Goal: Task Accomplishment & Management: Complete application form

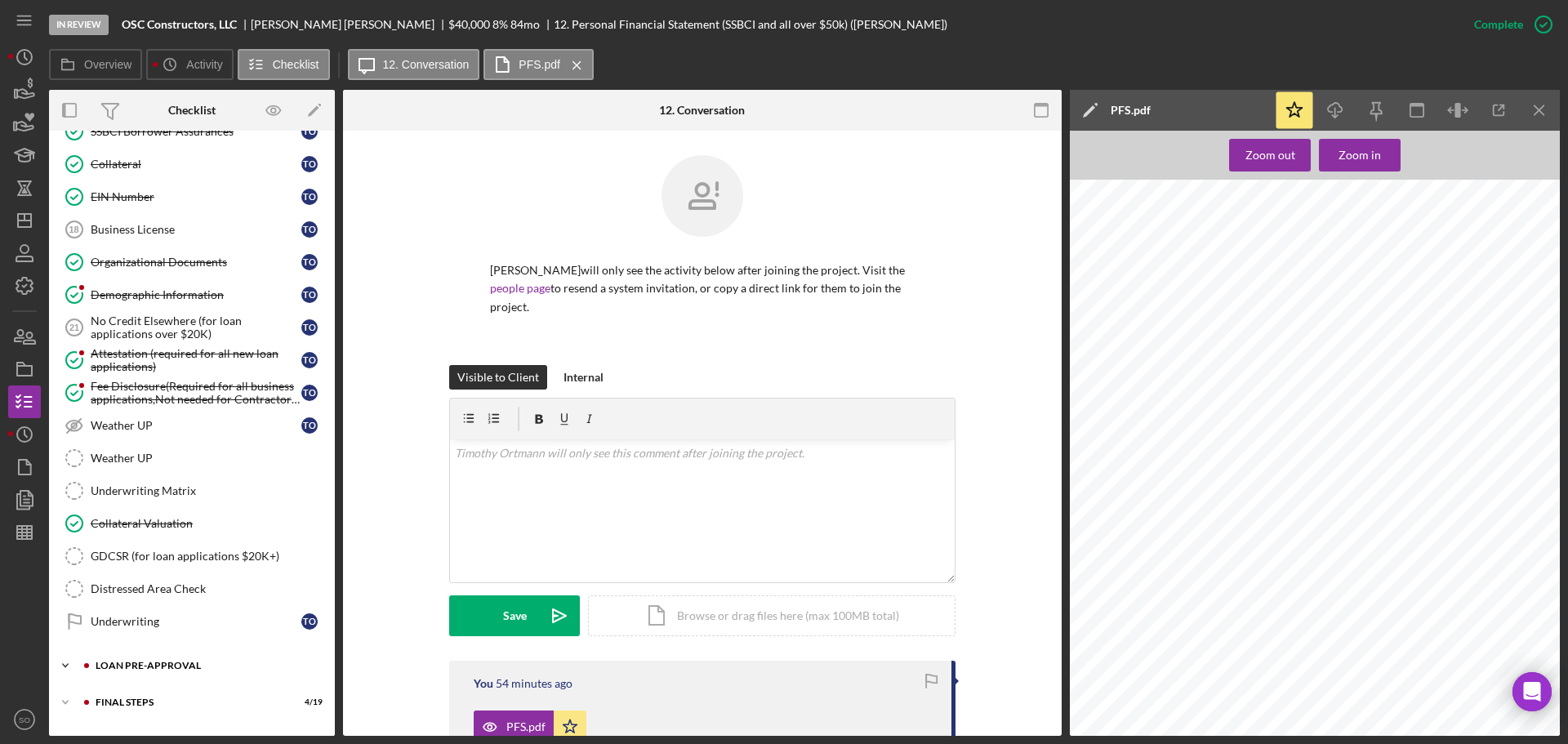
scroll to position [518, 0]
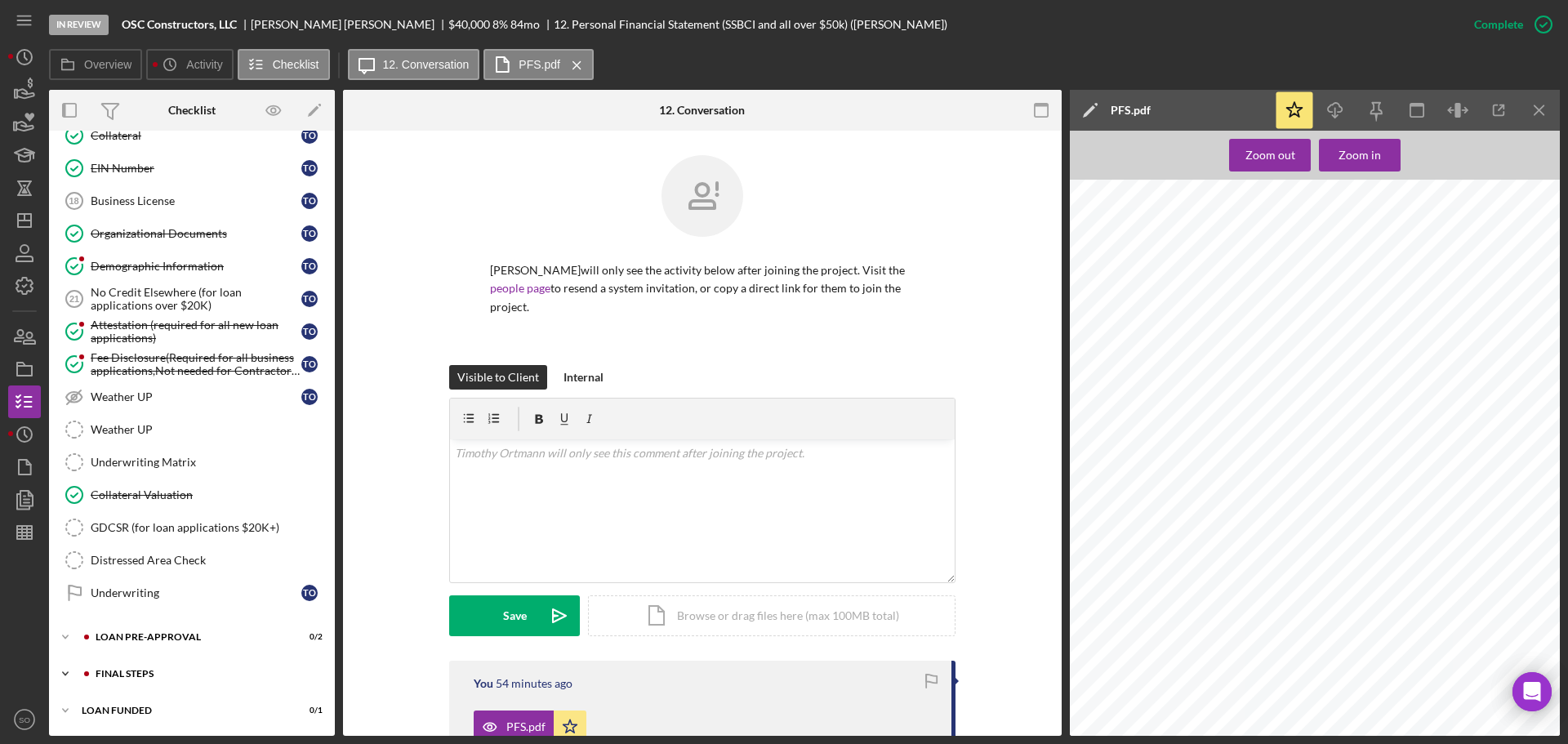
click at [195, 674] on div "FINAL STEPS" at bounding box center [205, 674] width 219 height 10
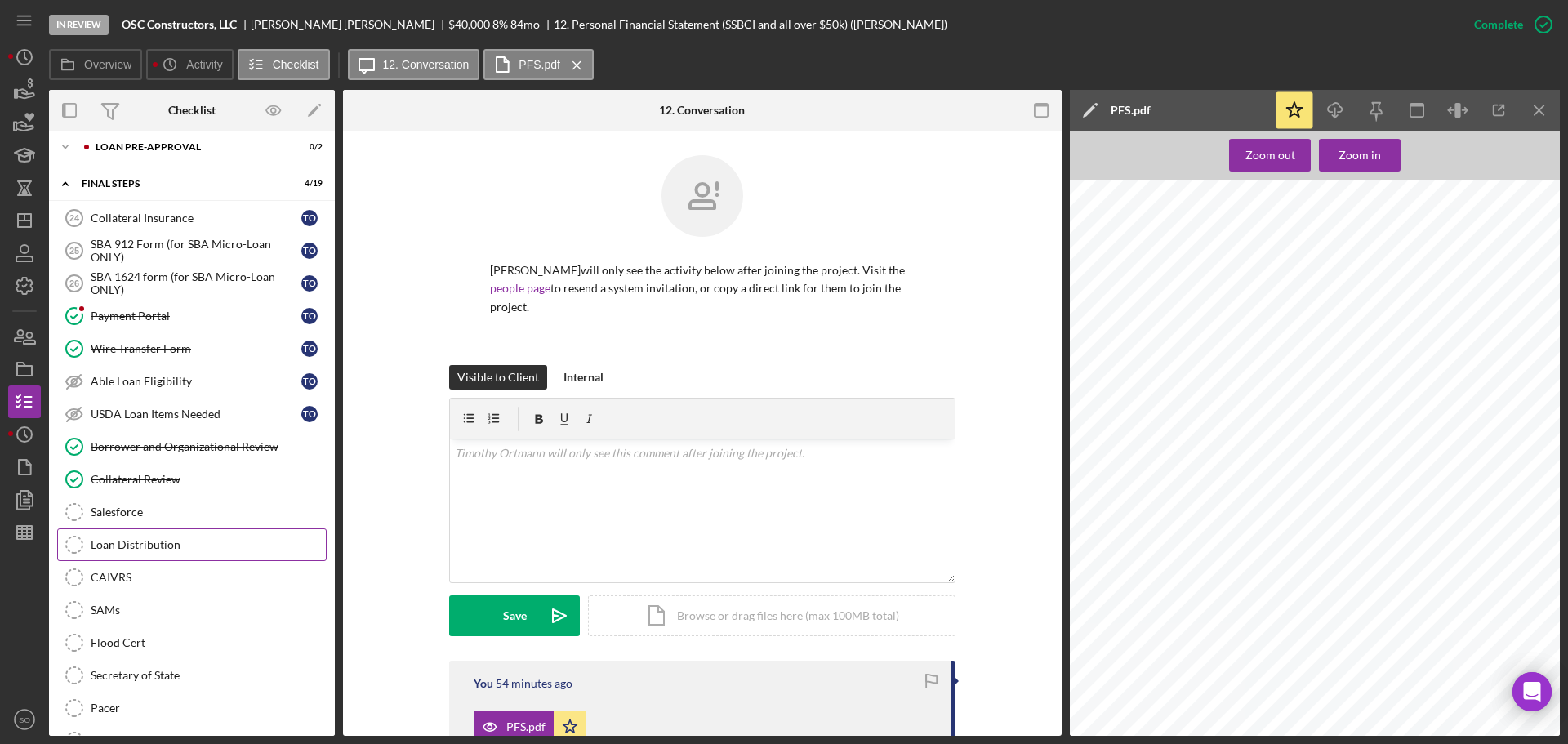
scroll to position [846, 0]
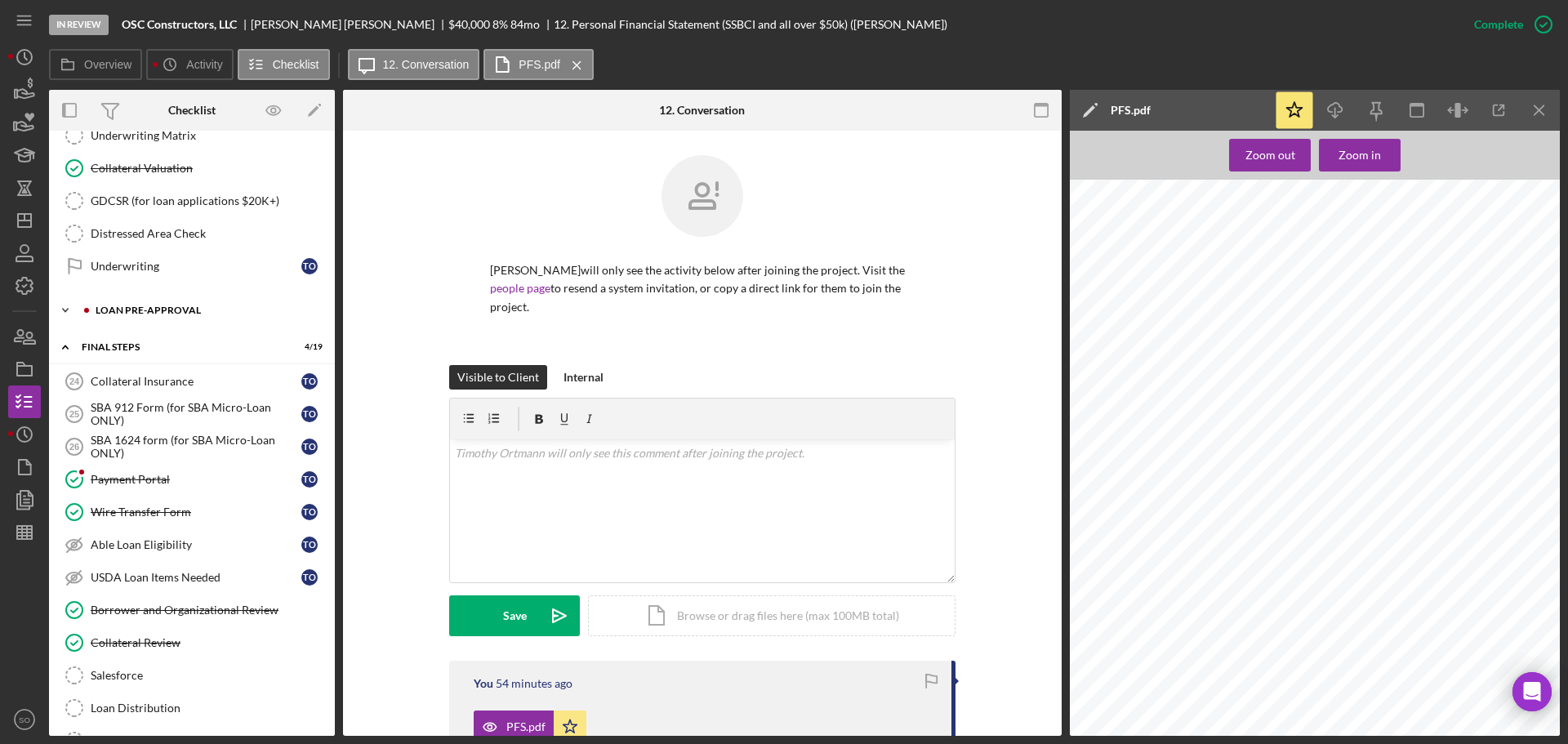
click at [189, 301] on div "Icon/Expander LOAN PRE-APPROVAL 0 / 2" at bounding box center [192, 310] width 286 height 33
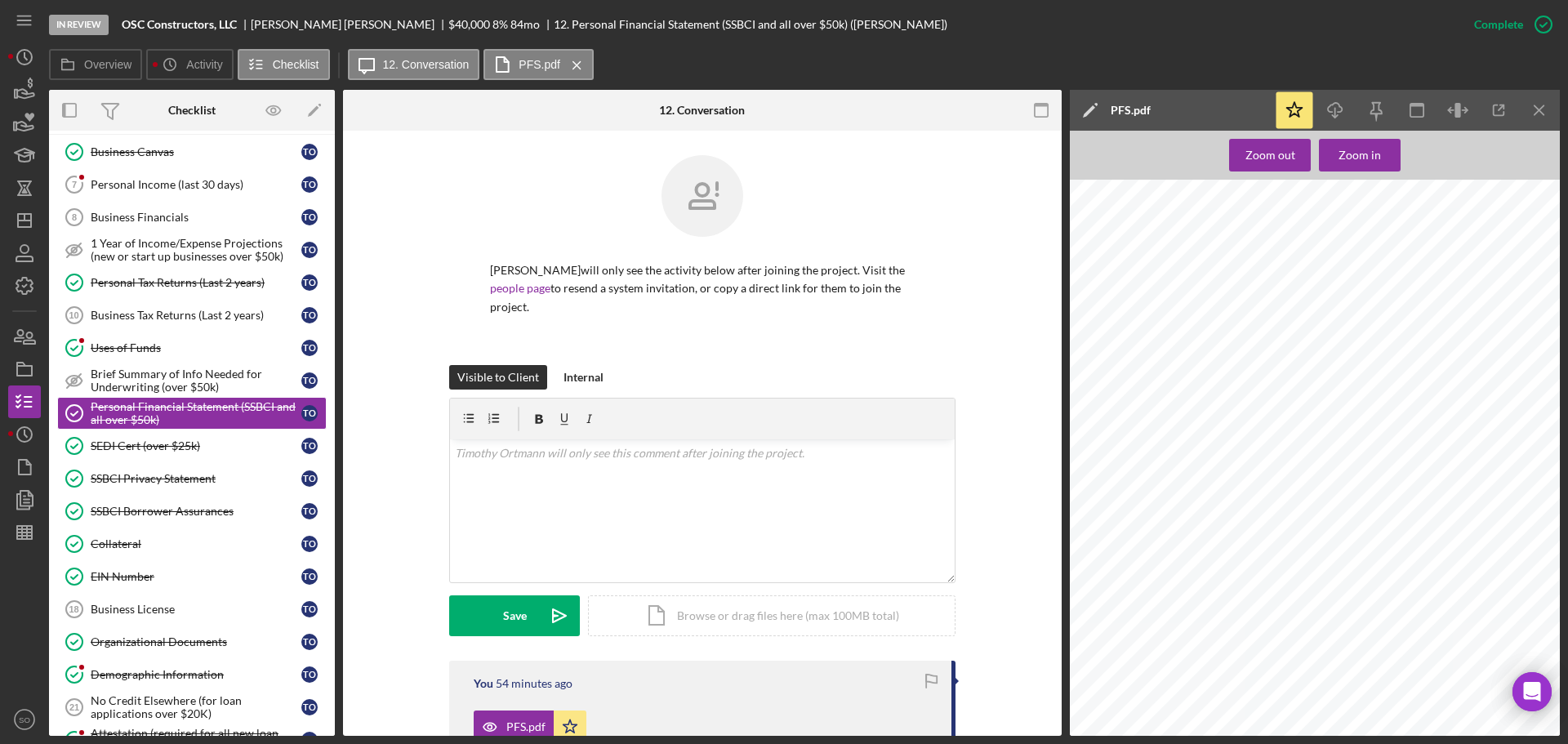
scroll to position [0, 0]
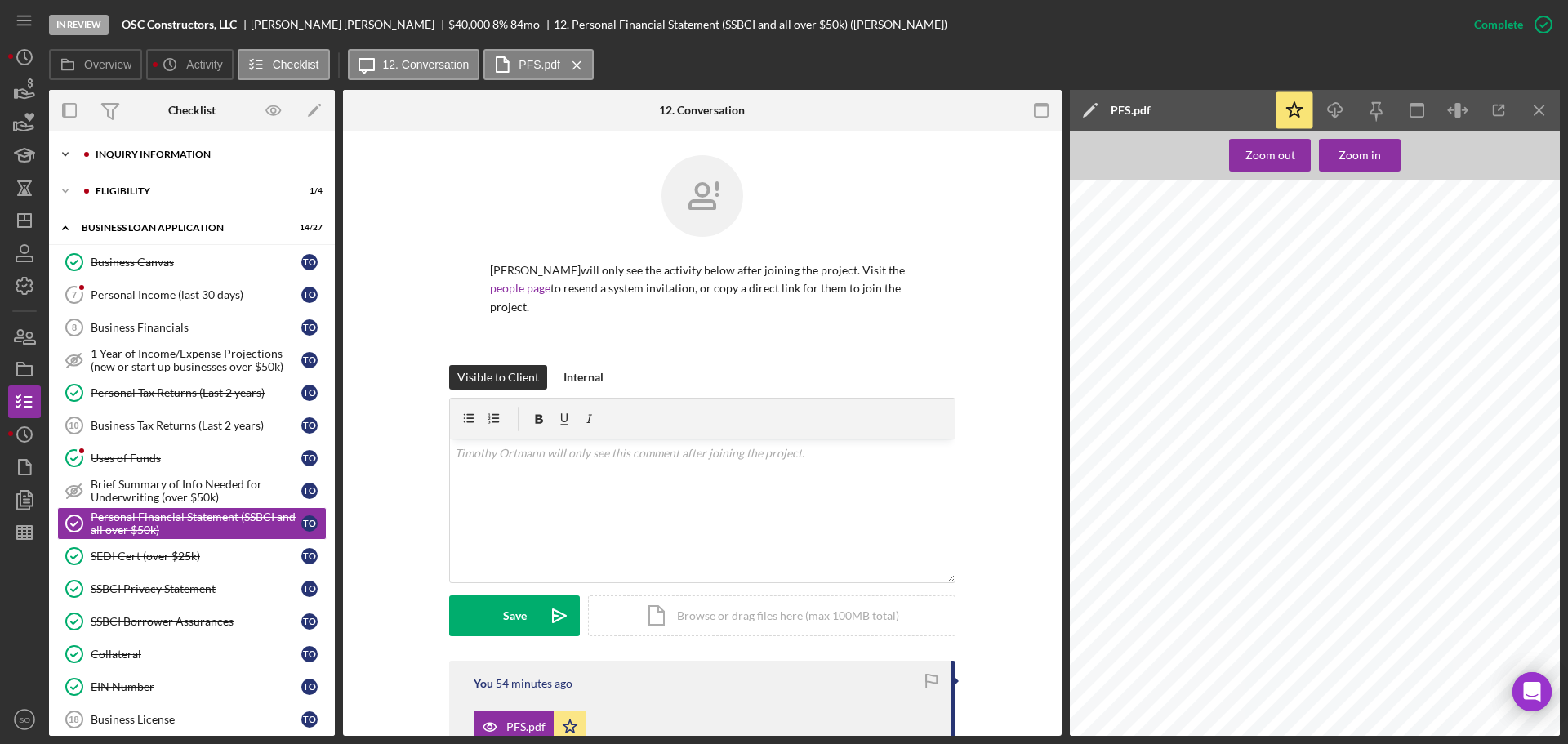
click at [142, 156] on div "INQUIRY INFORMATION" at bounding box center [205, 154] width 219 height 10
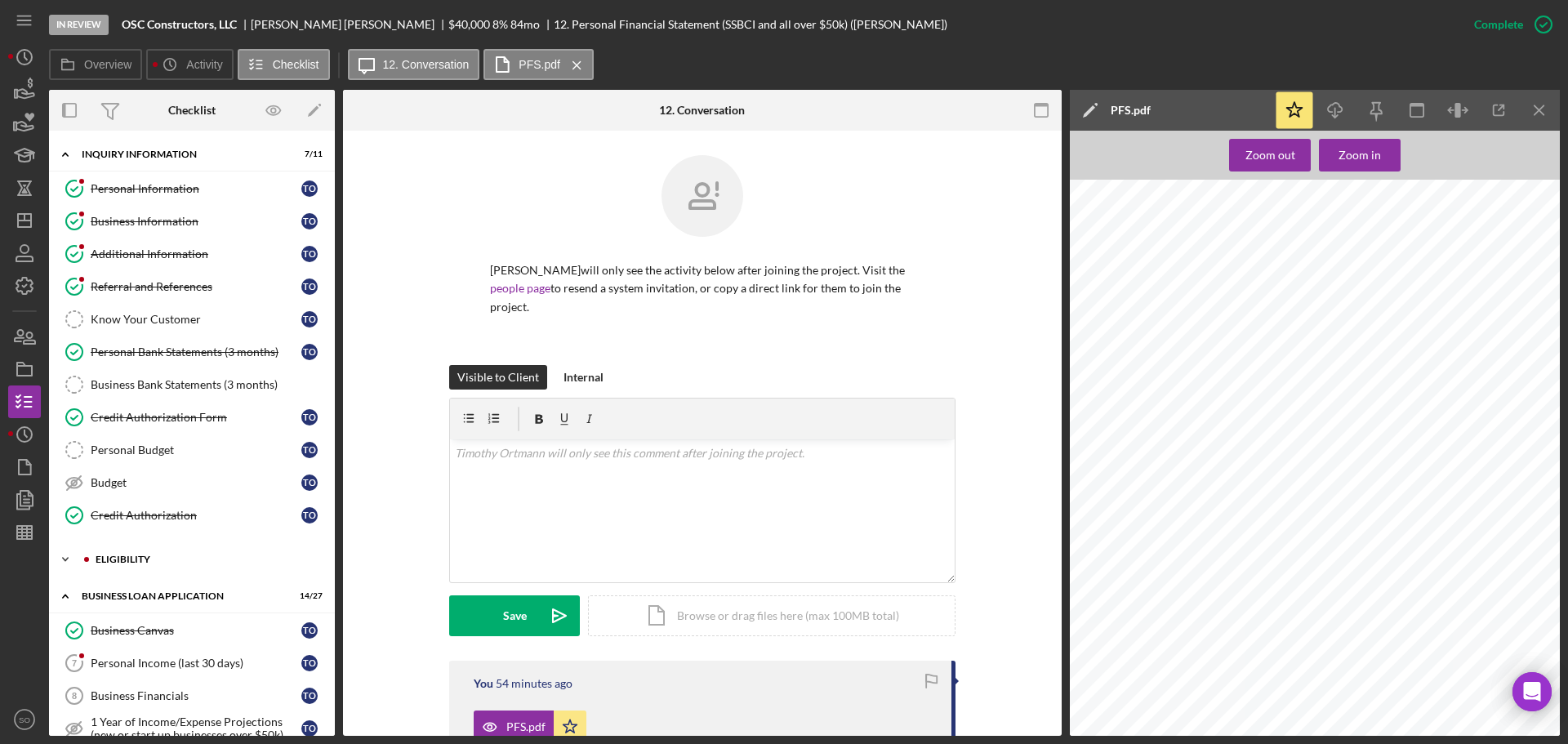
click at [144, 553] on div "Icon/Expander ELIGIBILITY 1 / 4" at bounding box center [192, 559] width 286 height 33
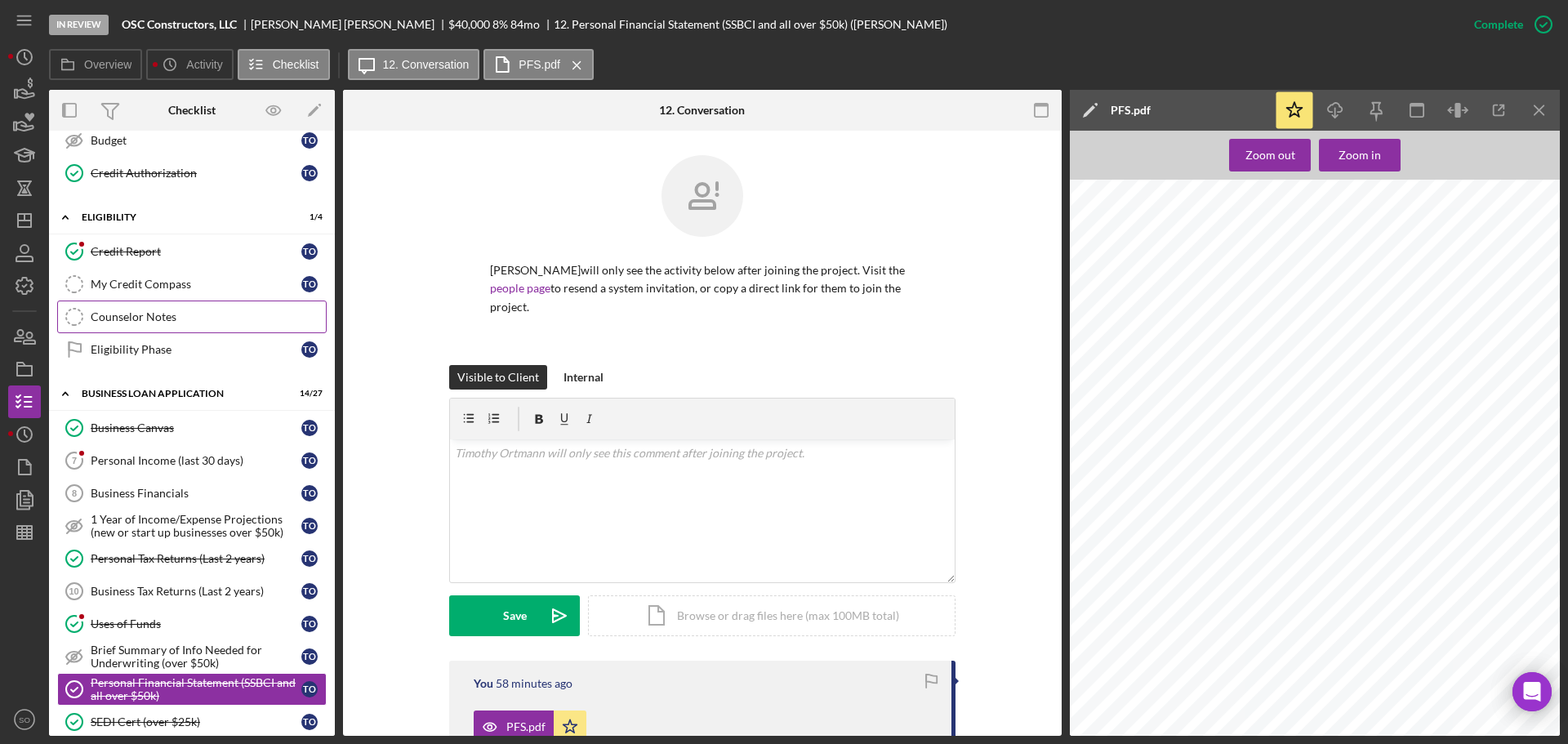
scroll to position [97, 0]
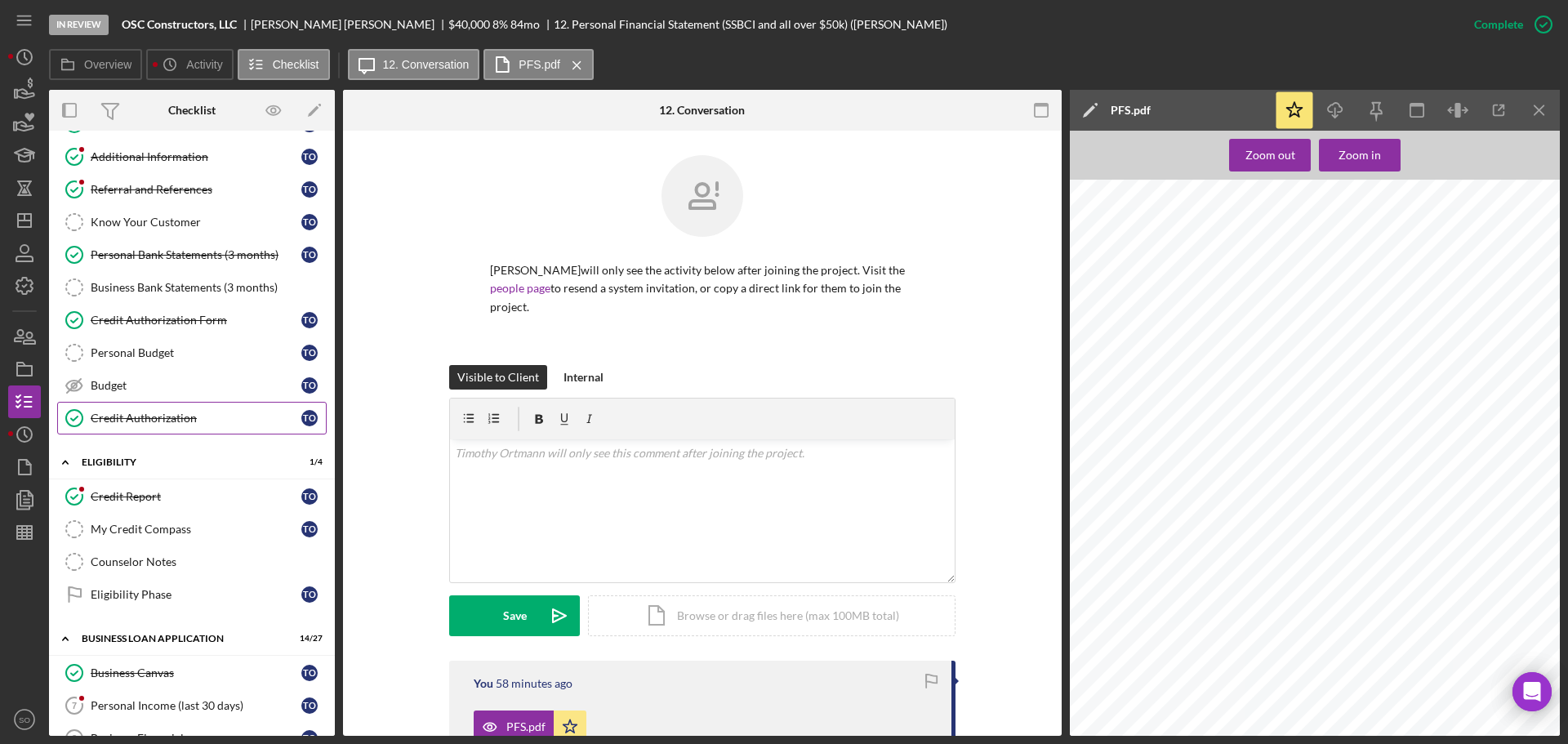
drag, startPoint x: 166, startPoint y: 409, endPoint x: 198, endPoint y: 413, distance: 32.2
click at [168, 411] on link "Credit Authorization Credit Authorization T O" at bounding box center [192, 418] width 270 height 33
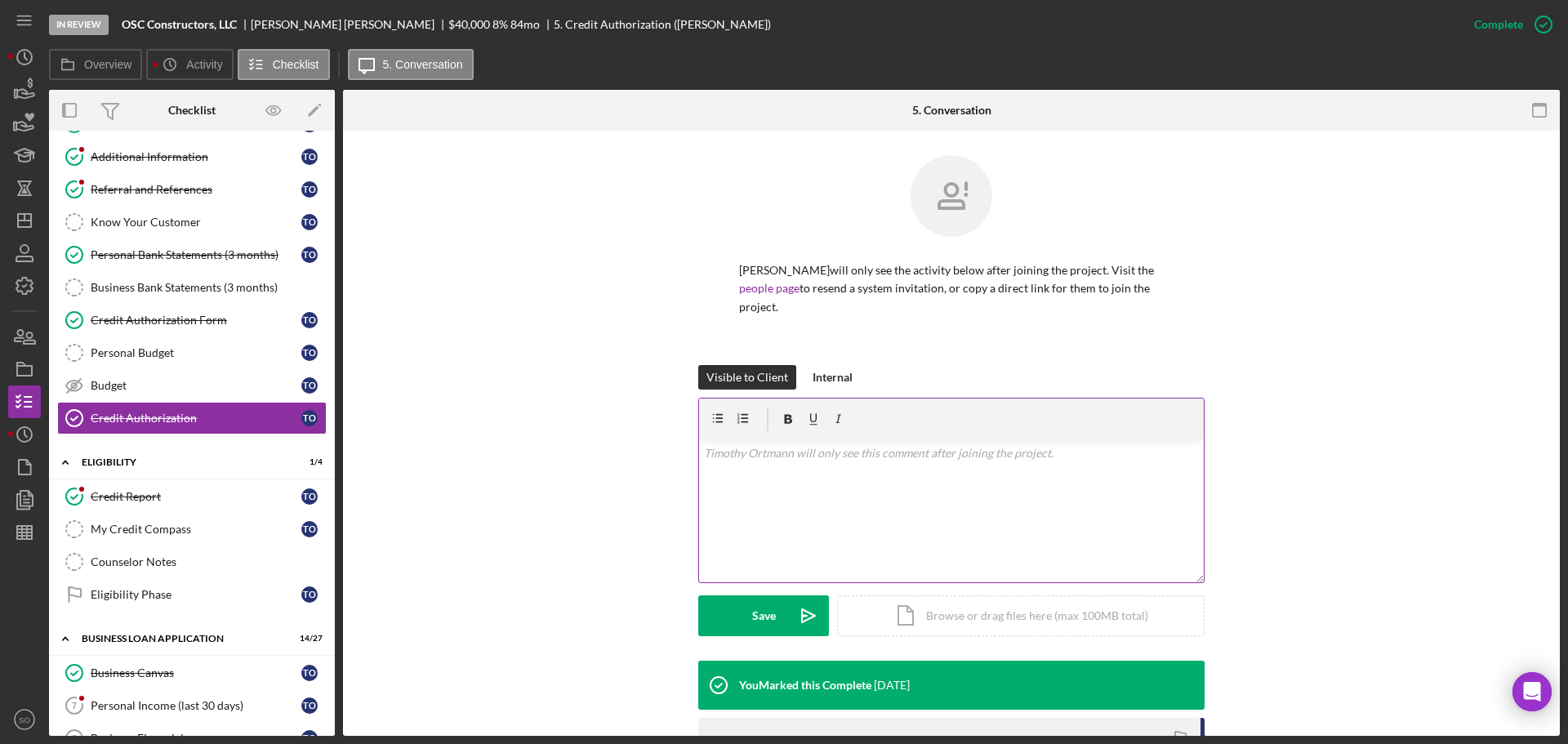
scroll to position [264, 0]
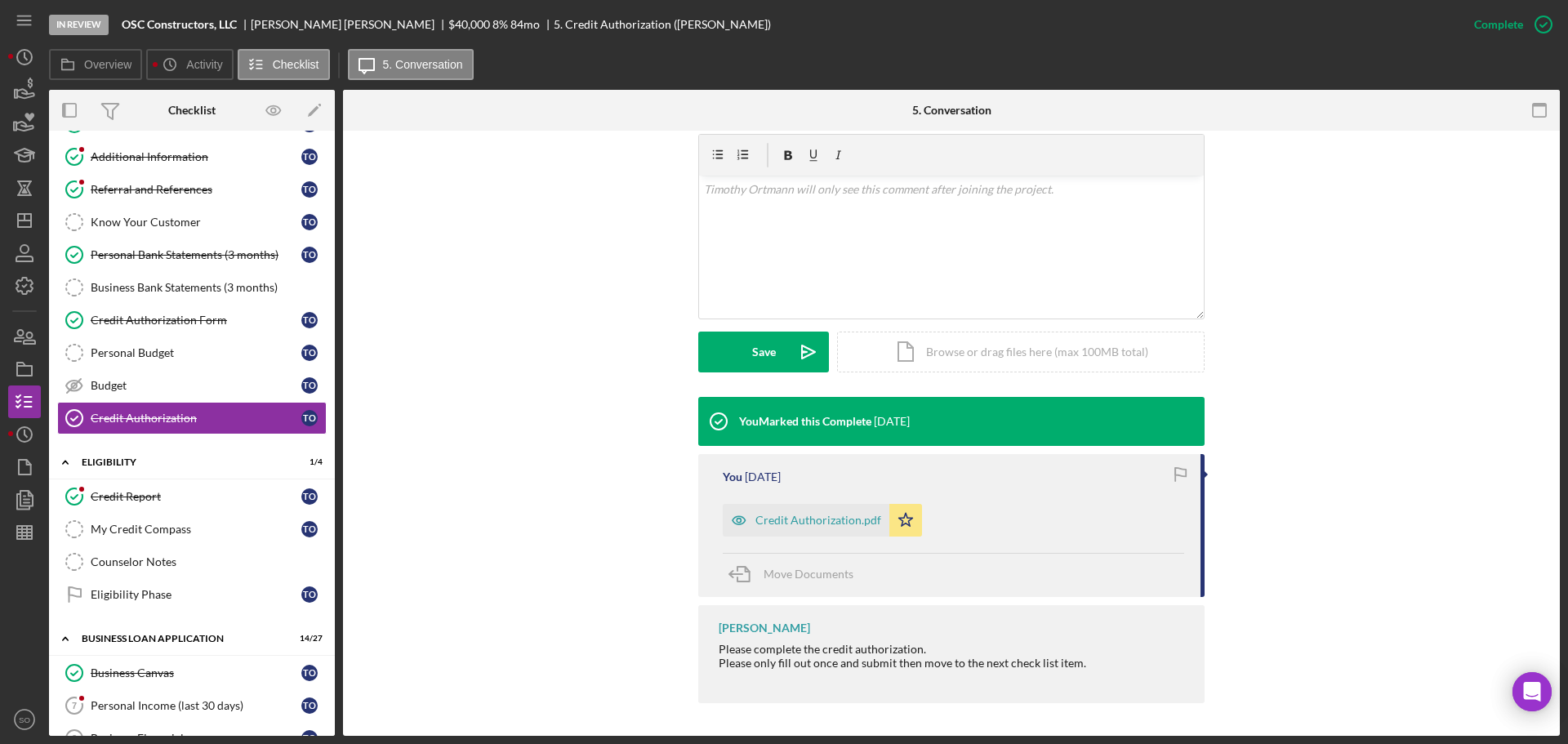
drag, startPoint x: 853, startPoint y: 513, endPoint x: 886, endPoint y: 516, distance: 33.1
click at [857, 516] on div "Credit Authorization.pdf" at bounding box center [818, 520] width 125 height 13
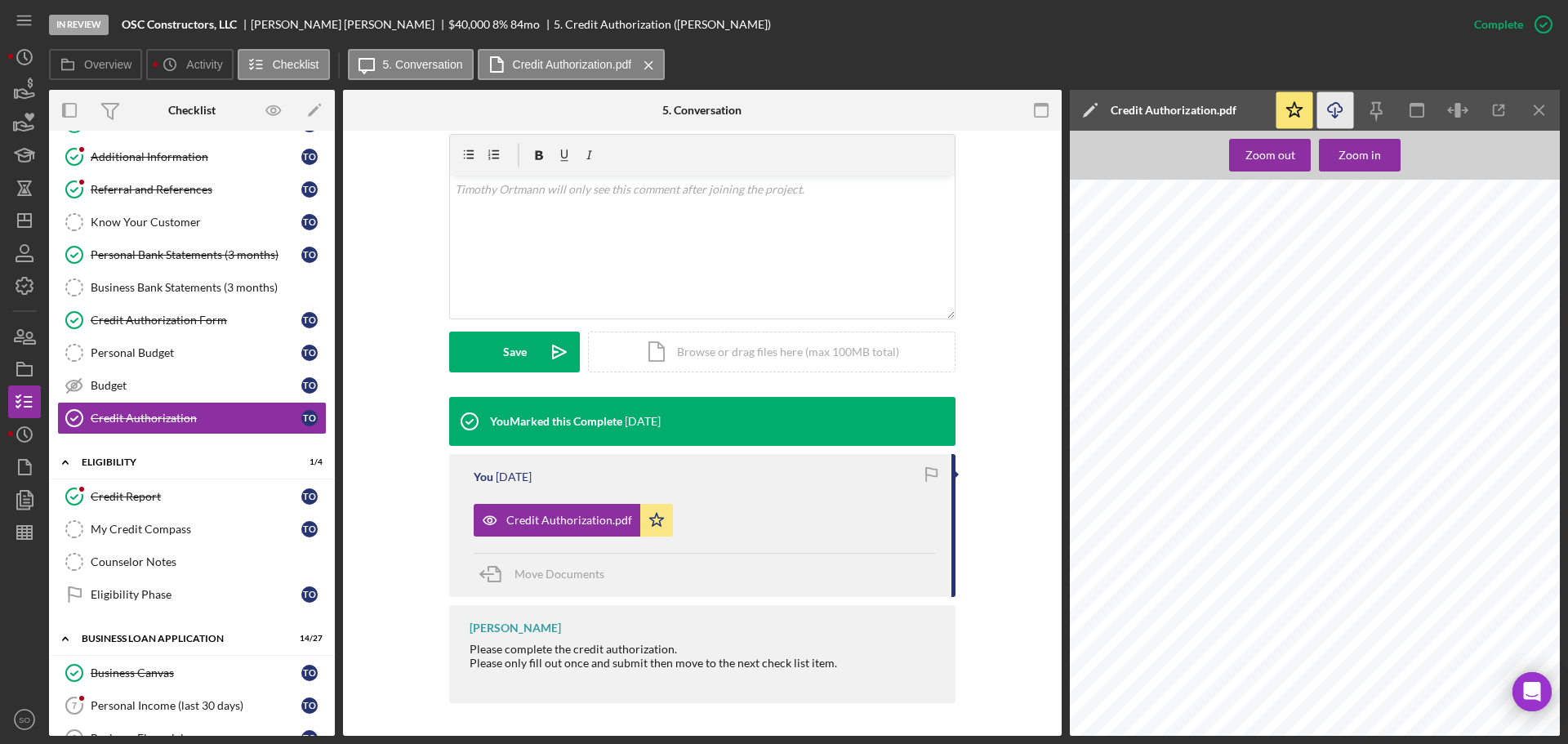
click at [1327, 115] on icon "Icon/Download" at bounding box center [1335, 111] width 37 height 37
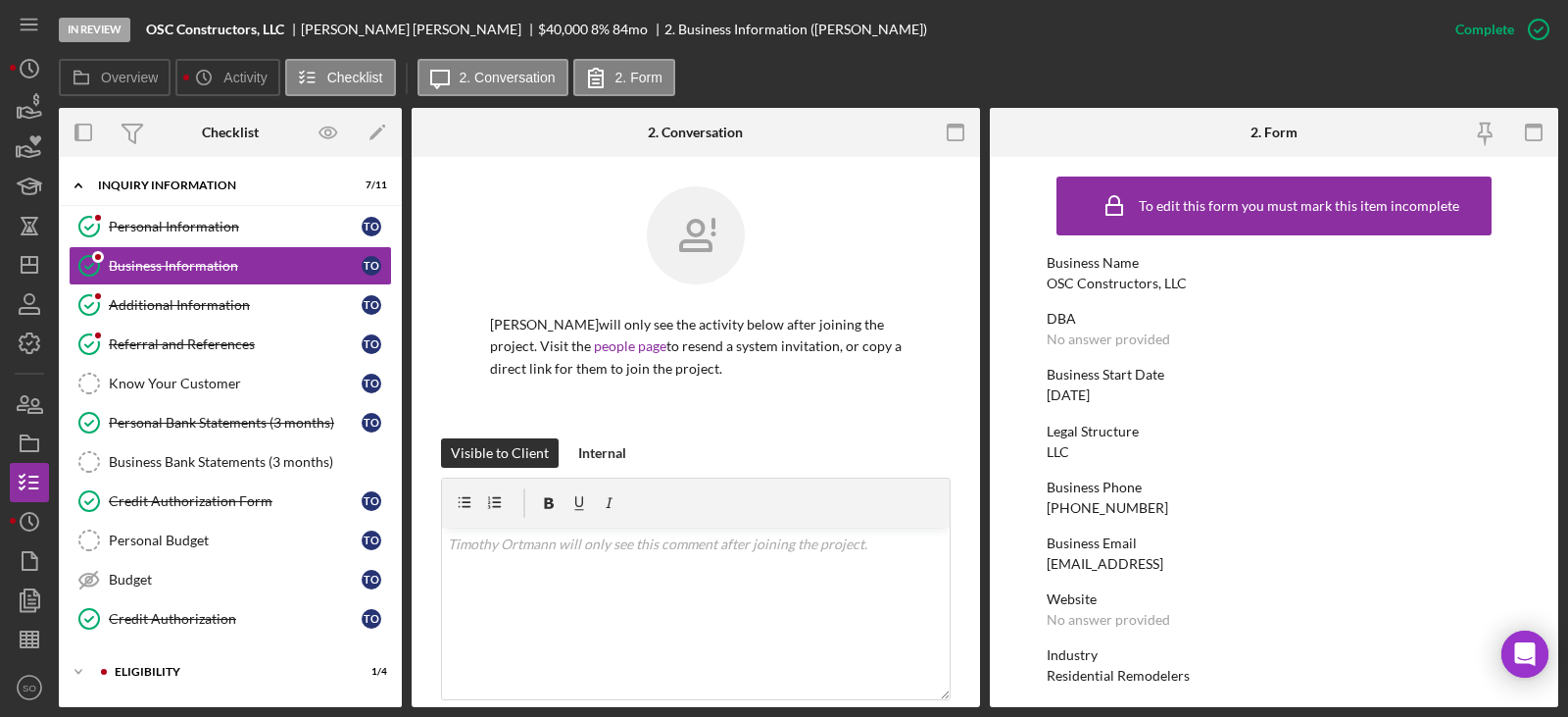
click at [1121, 282] on div "OSC Constructors, LLC" at bounding box center [1116, 284] width 140 height 16
copy div "OSC Constructors, LLC"
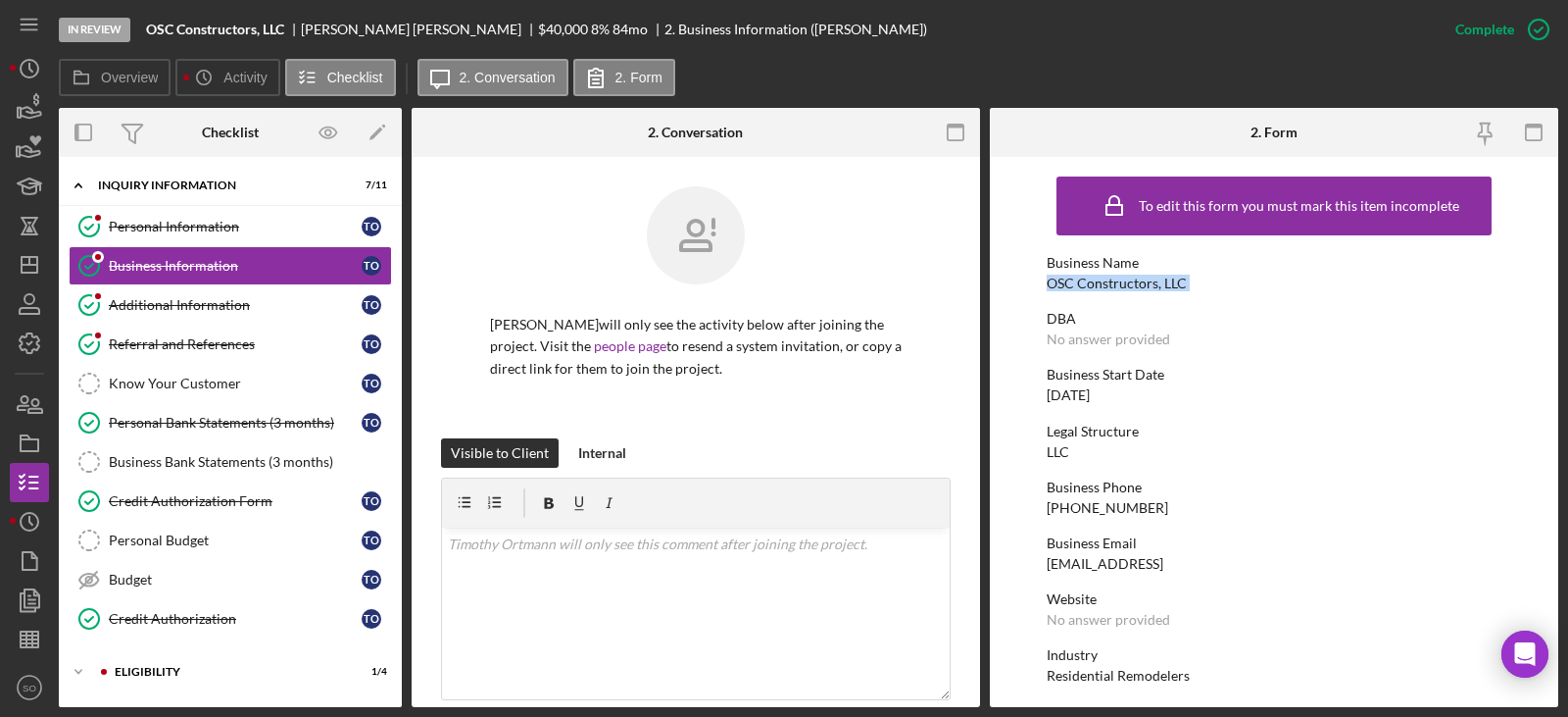
click at [1069, 512] on div "[PHONE_NUMBER]" at bounding box center [1106, 508] width 121 height 16
copy div "[PHONE_NUMBER]"
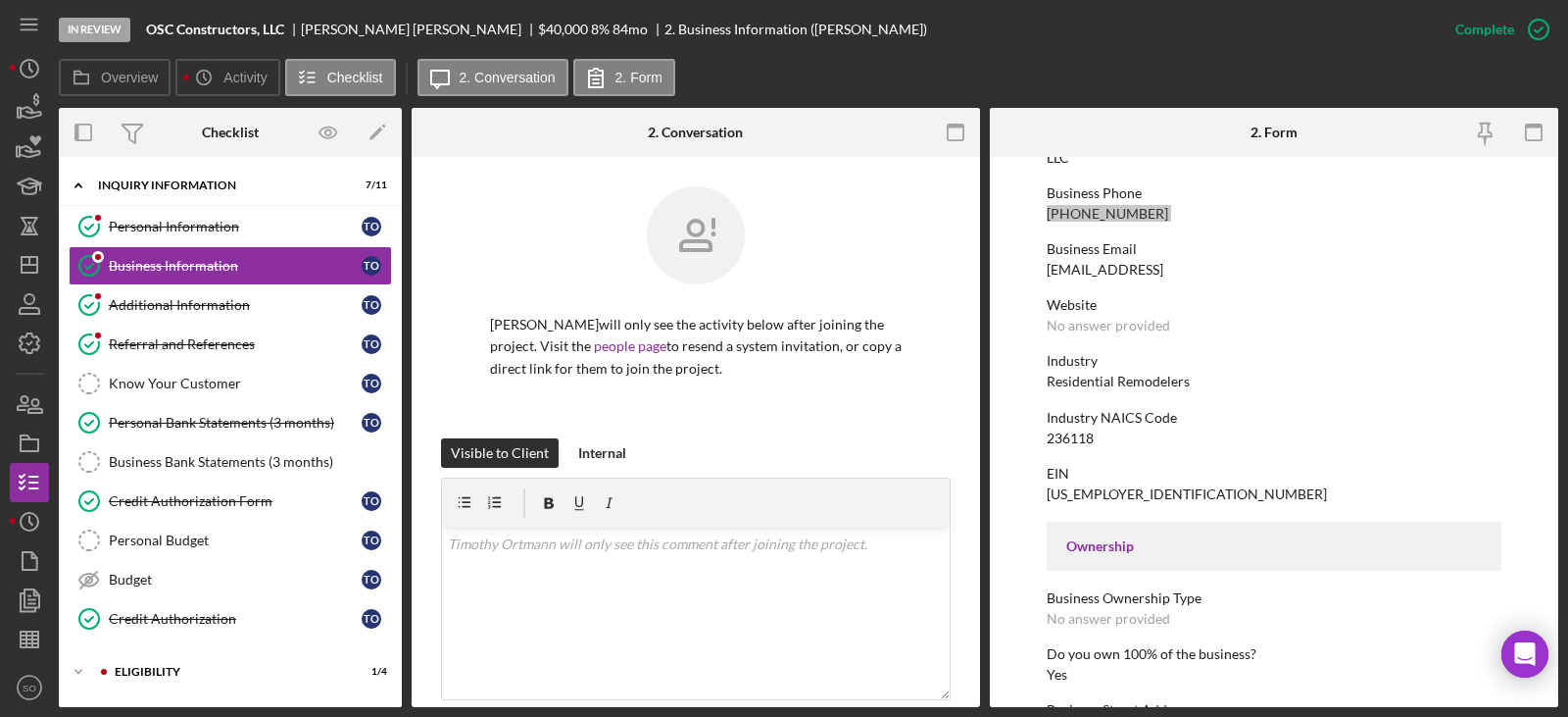
scroll to position [588, 0]
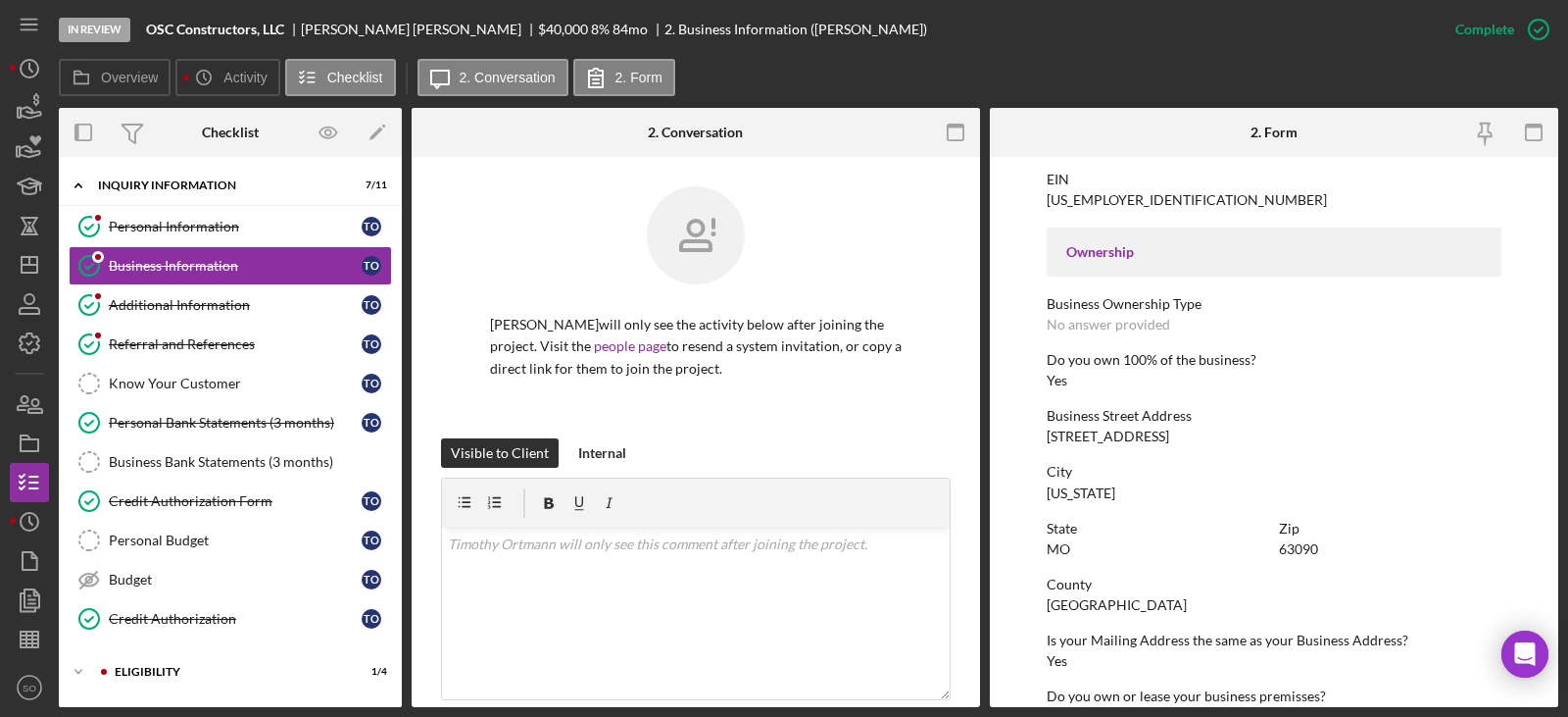
click at [1101, 429] on div "[STREET_ADDRESS]" at bounding box center [1107, 436] width 122 height 16
copy div "[STREET_ADDRESS]"
click at [1092, 609] on div "[GEOGRAPHIC_DATA]" at bounding box center [1116, 605] width 140 height 16
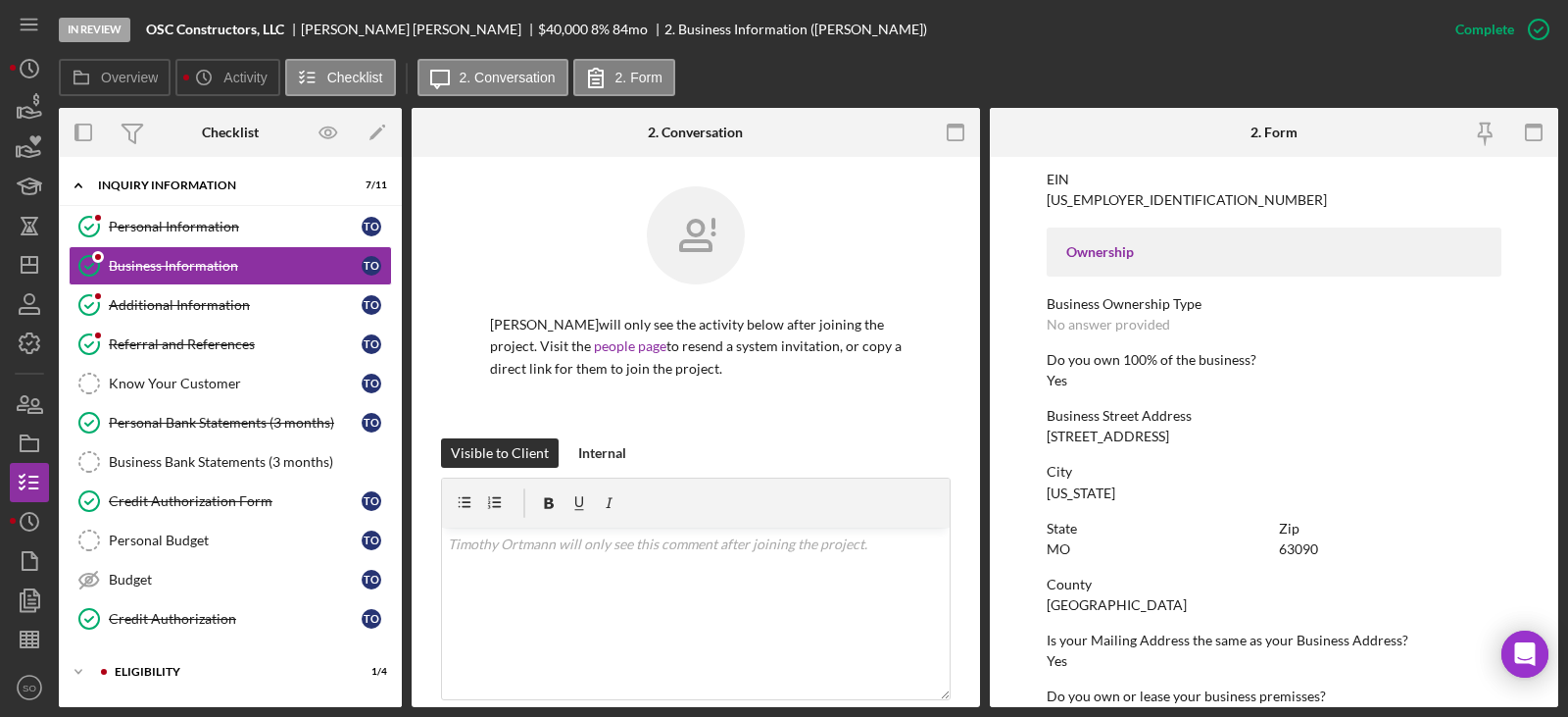
click at [1092, 609] on div "[GEOGRAPHIC_DATA]" at bounding box center [1116, 605] width 140 height 16
copy div "[GEOGRAPHIC_DATA]"
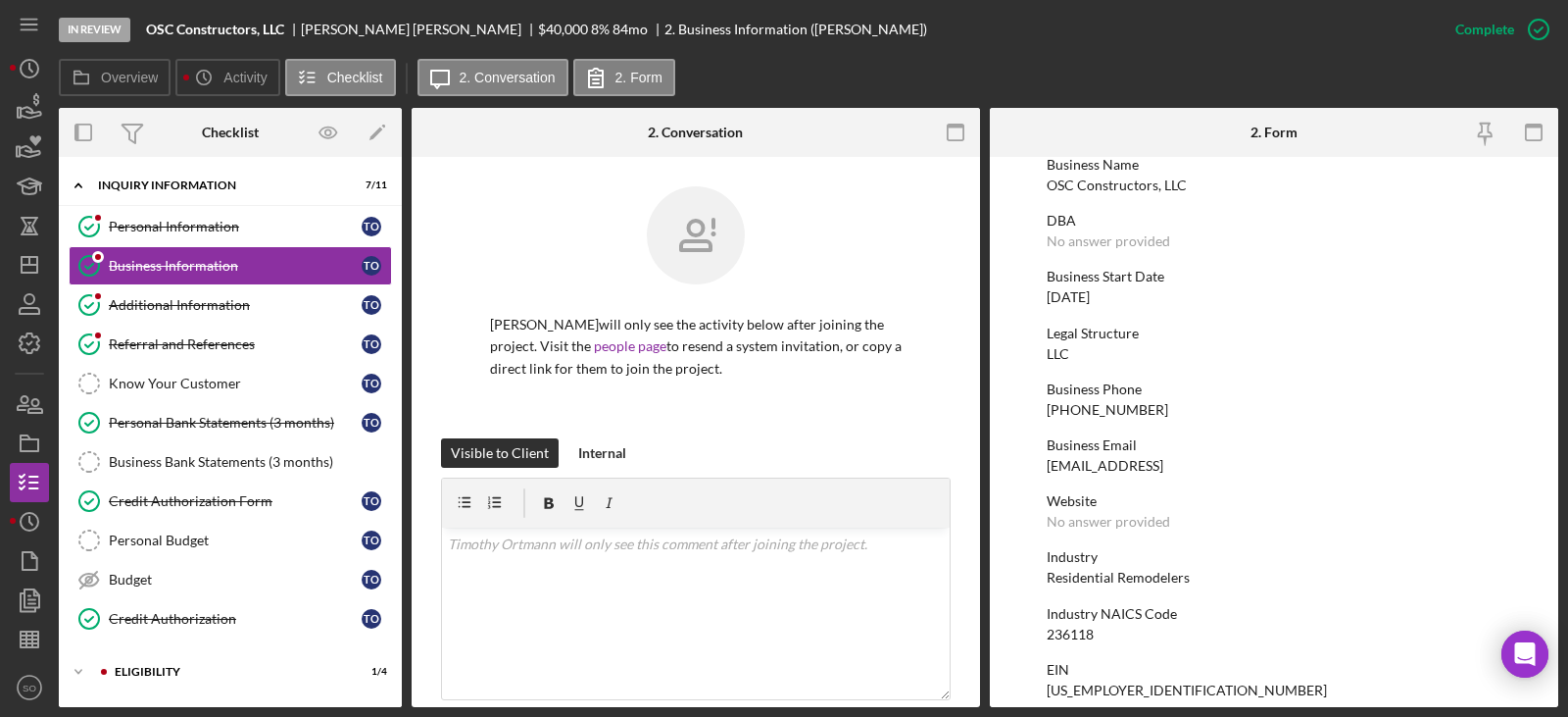
click at [1133, 185] on div "OSC Constructors, LLC" at bounding box center [1116, 185] width 140 height 16
copy div "OSC Constructors, LLC"
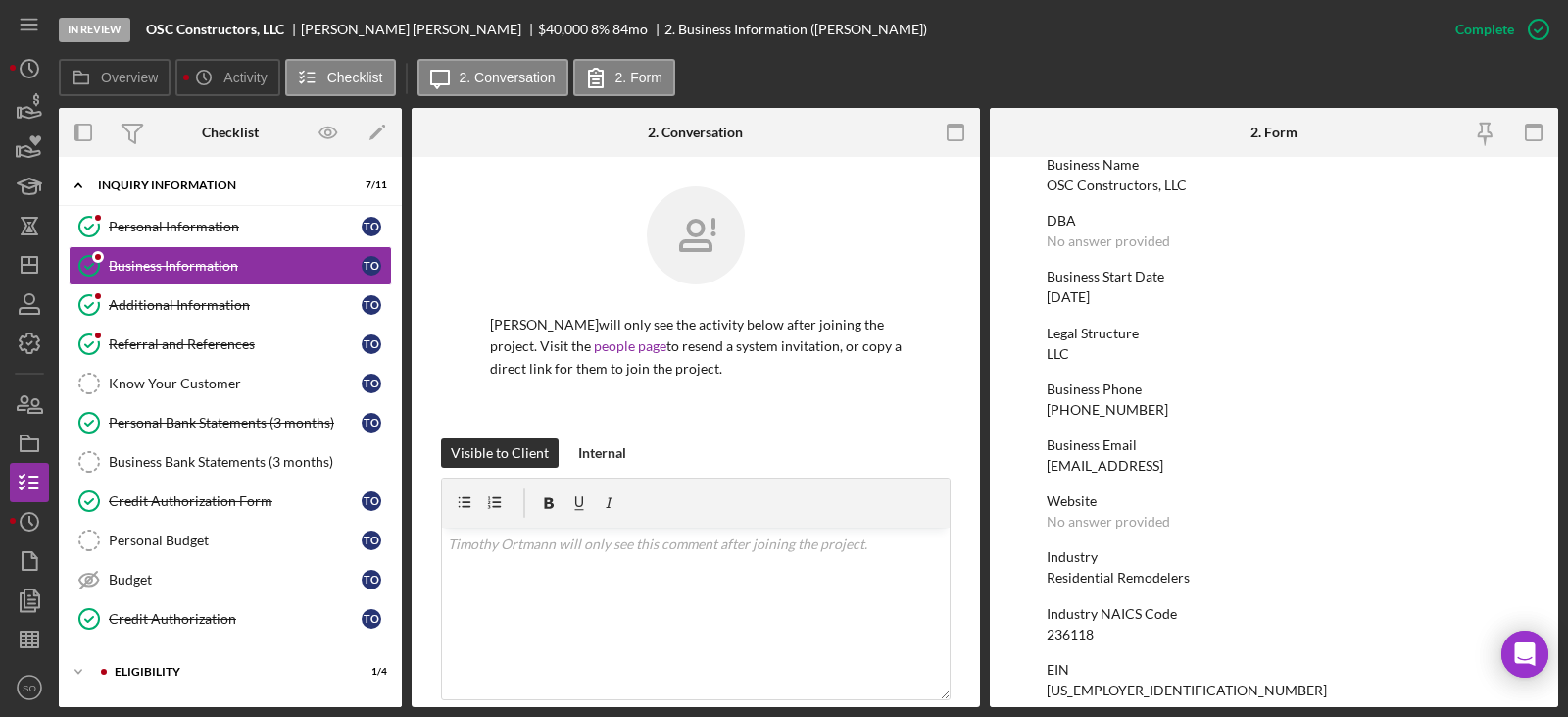
click at [1106, 687] on div "[US_EMPLOYER_IDENTIFICATION_NUMBER]" at bounding box center [1186, 690] width 281 height 16
copy div "[US_EMPLOYER_IDENTIFICATION_NUMBER]"
click at [1080, 634] on div "236118" at bounding box center [1070, 634] width 47 height 16
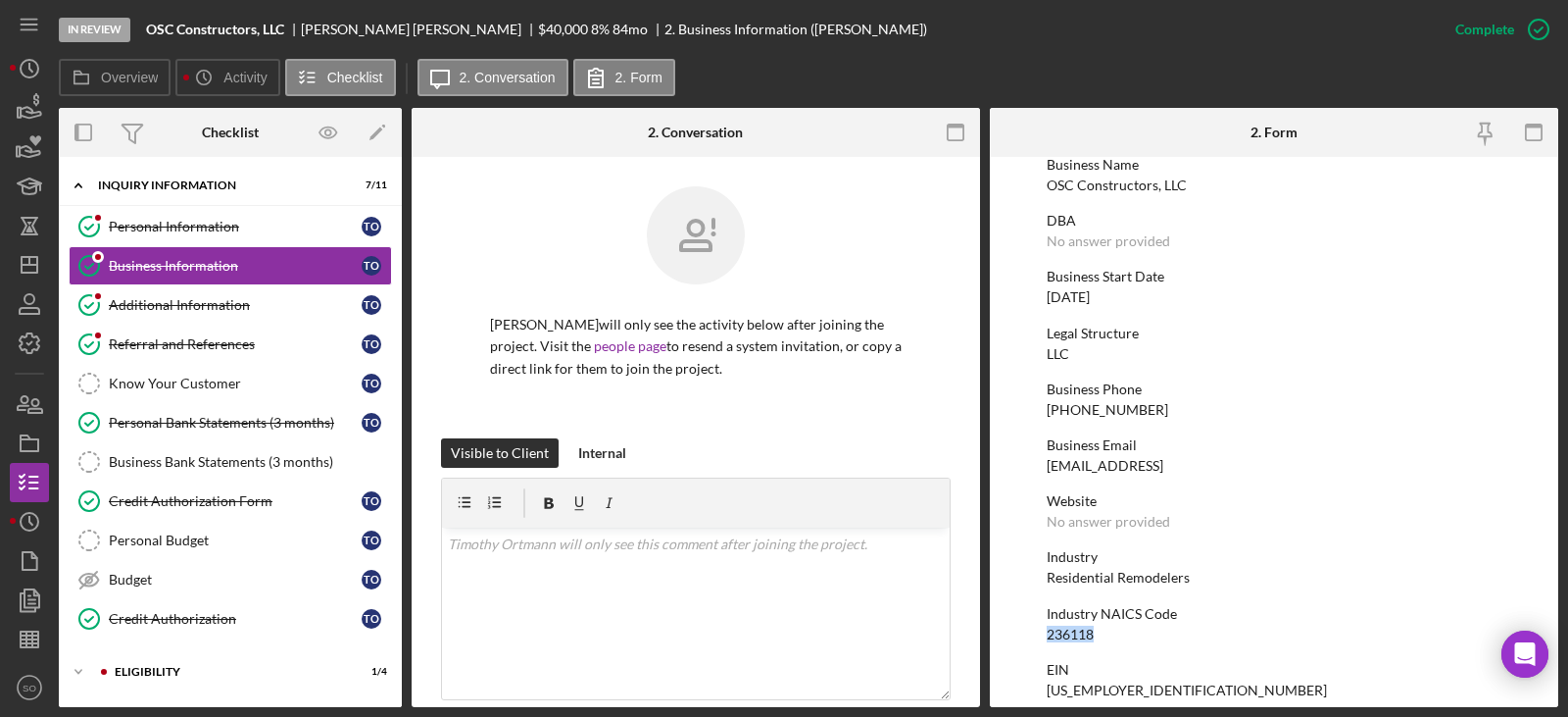
click at [1080, 634] on div "236118" at bounding box center [1070, 634] width 47 height 16
copy div "236118"
click at [1172, 576] on div "Residential Remodelers" at bounding box center [1117, 578] width 143 height 16
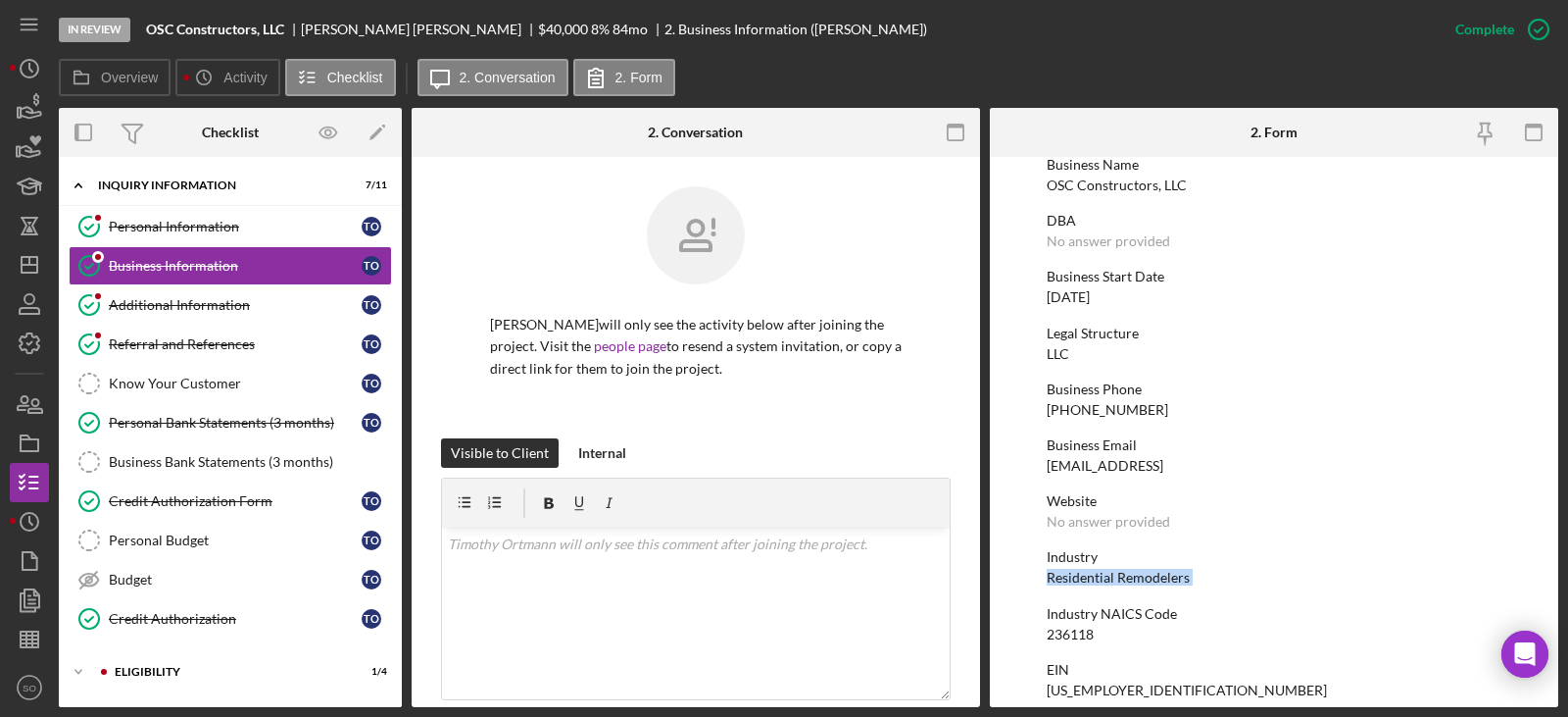
copy div "Residential Remodelers"
click at [179, 232] on div "Personal Information" at bounding box center [235, 227] width 253 height 16
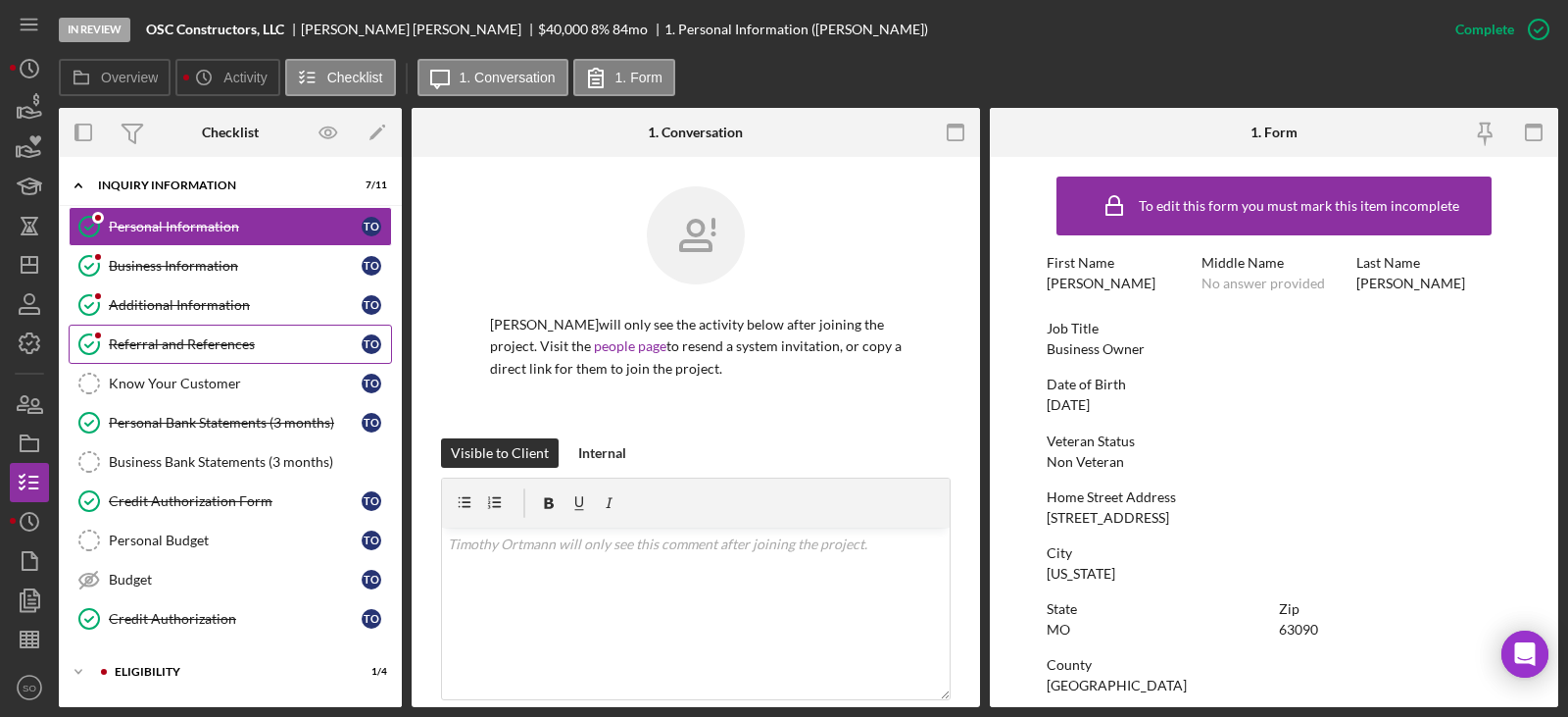
click at [168, 326] on link "Referral and References Referral and References T O" at bounding box center [230, 345] width 324 height 39
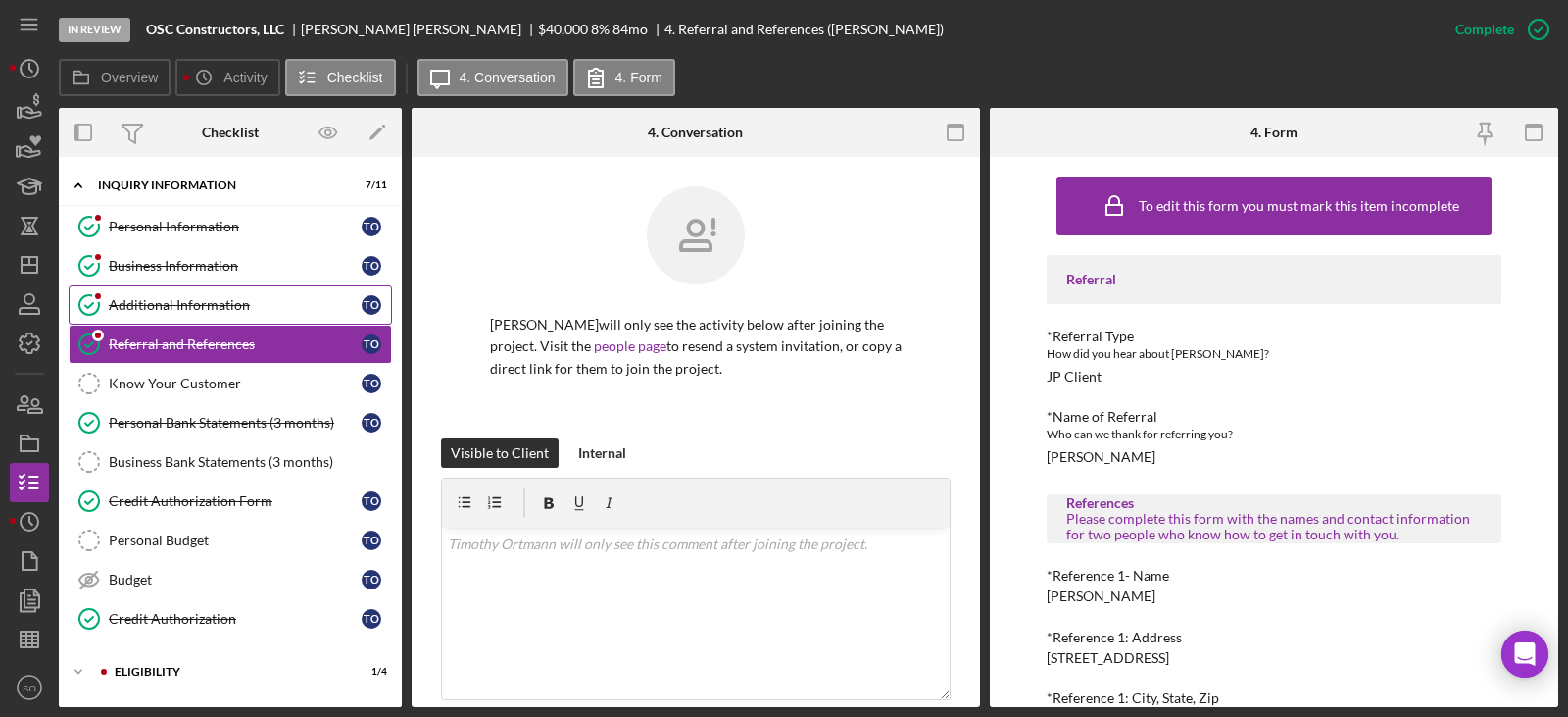
click at [175, 319] on link "Additional Information Additional Information T O" at bounding box center [230, 305] width 324 height 39
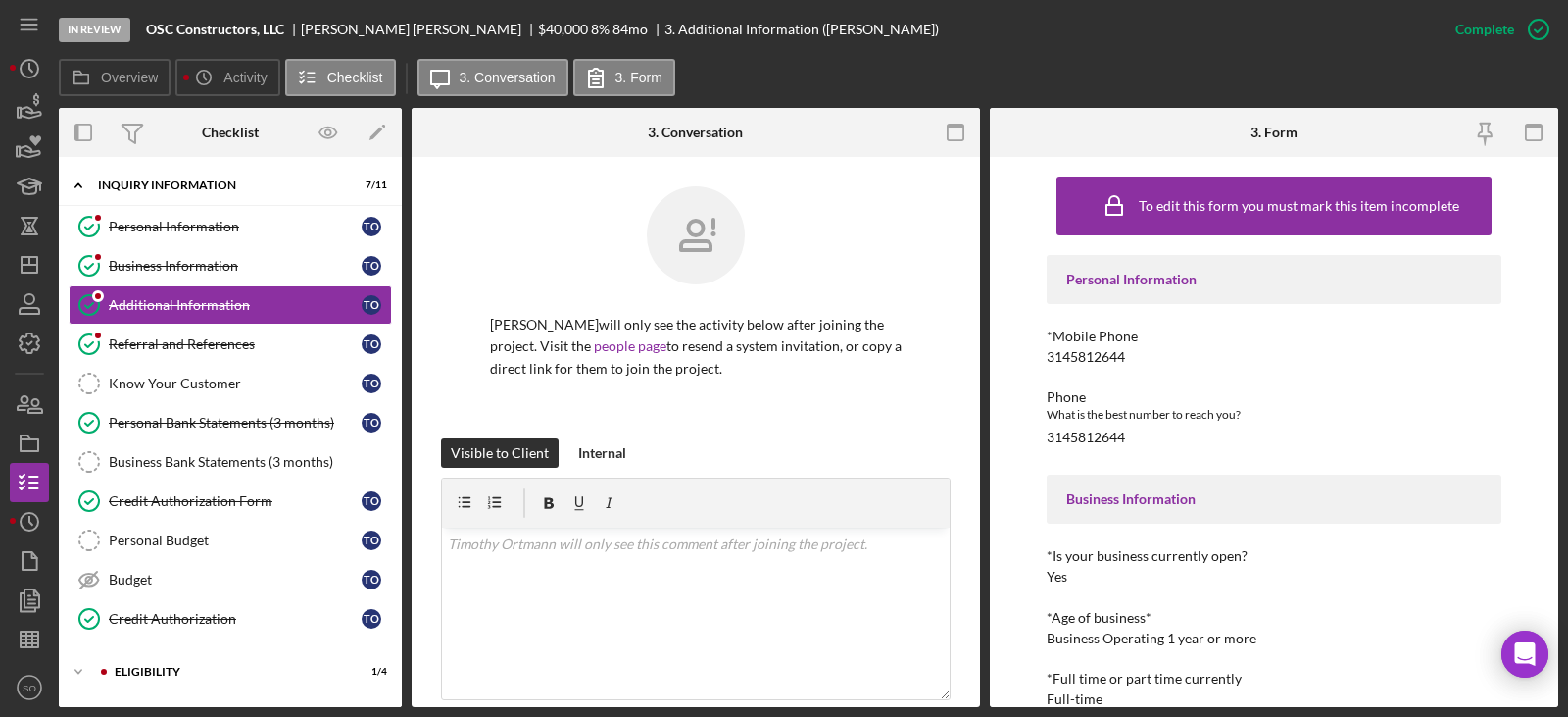
scroll to position [294, 0]
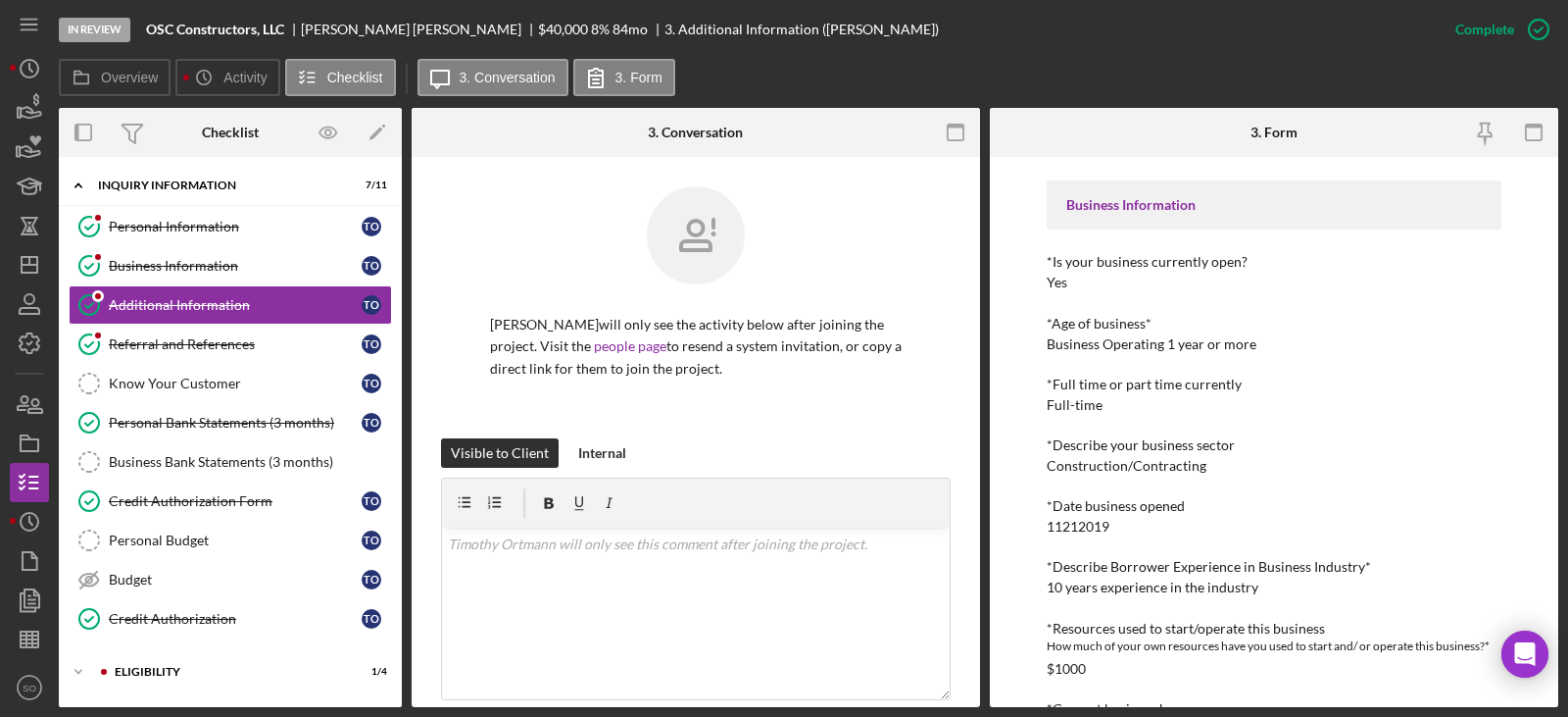
click at [1106, 586] on div "10 years experience in the industry" at bounding box center [1152, 587] width 212 height 16
copy div "10 years experience in the industry"
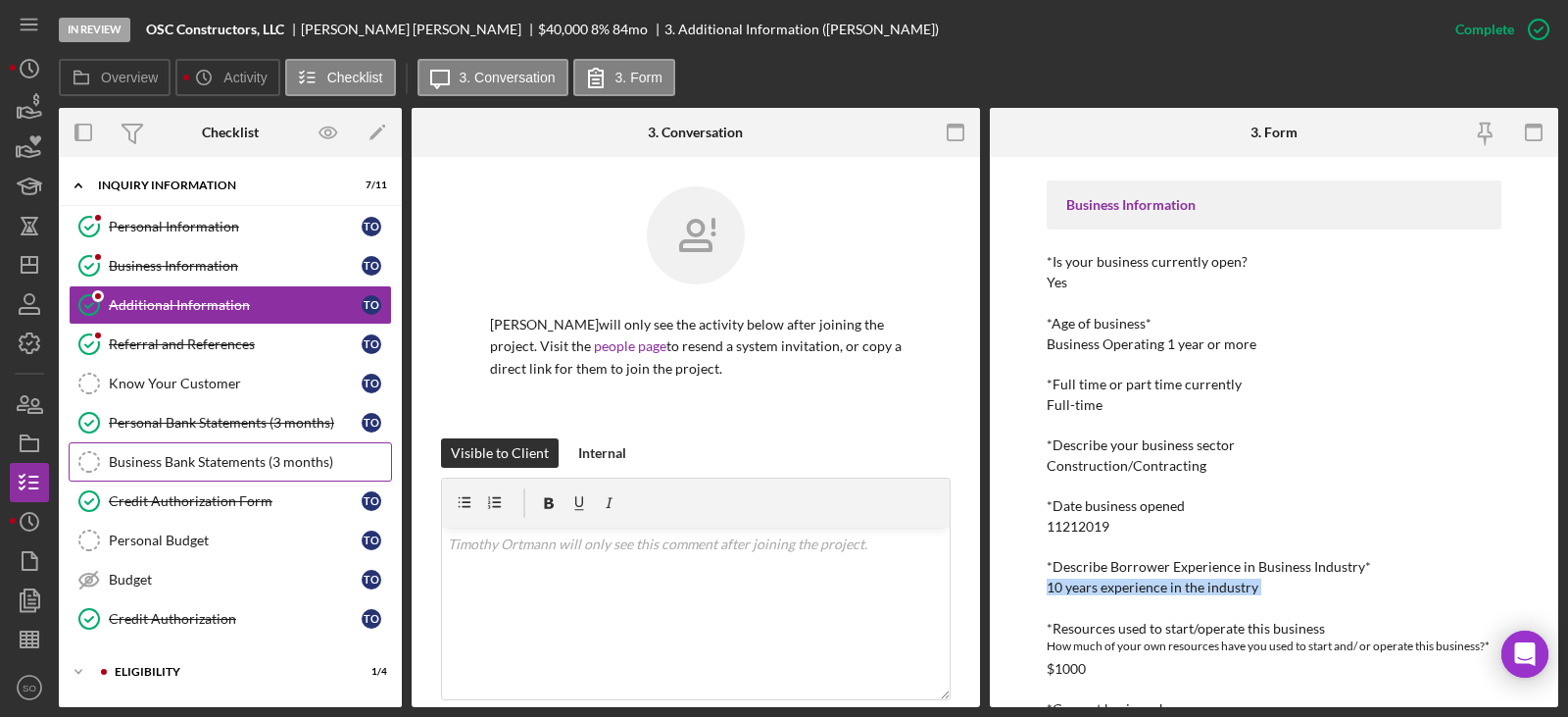
scroll to position [171, 0]
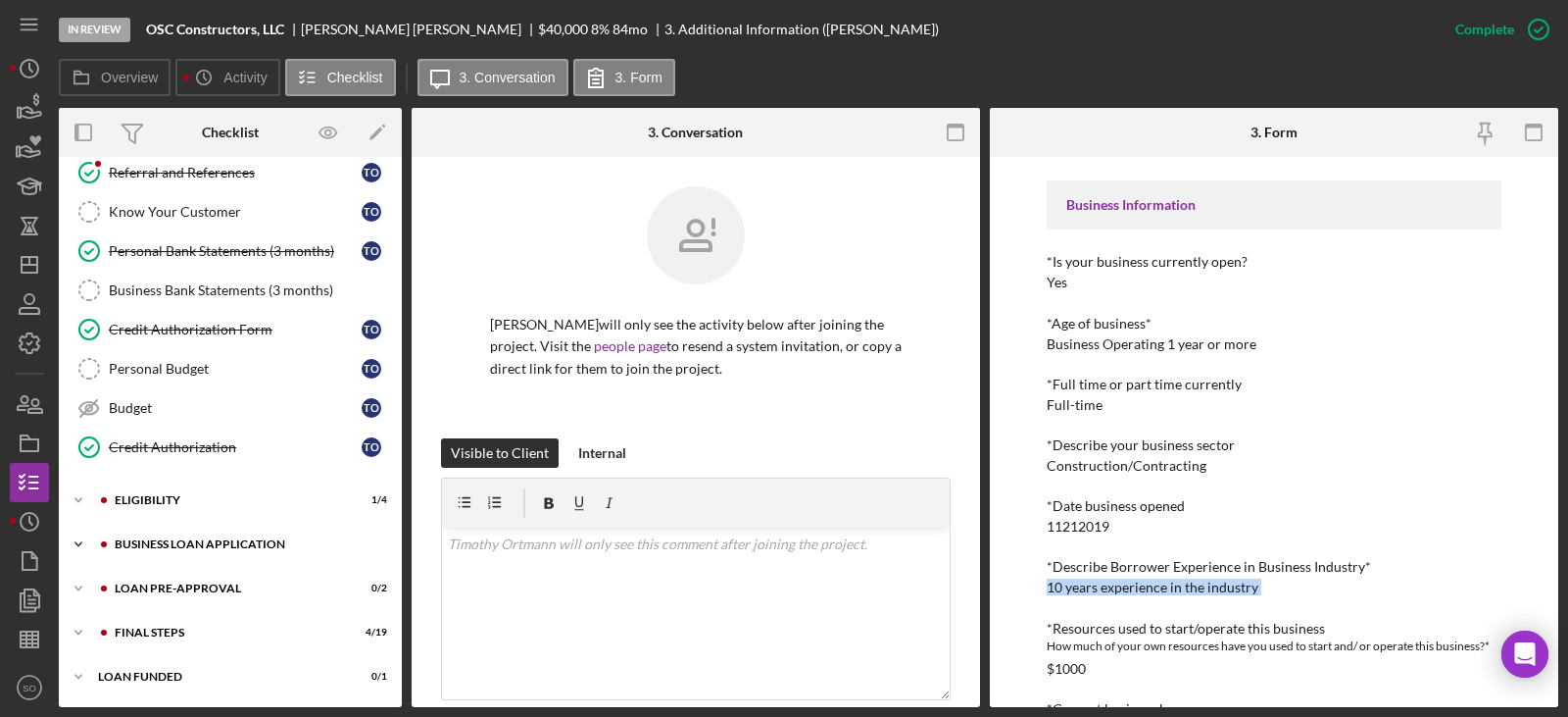
click at [268, 545] on div "BUSINESS LOAN APPLICATION" at bounding box center [246, 545] width 263 height 12
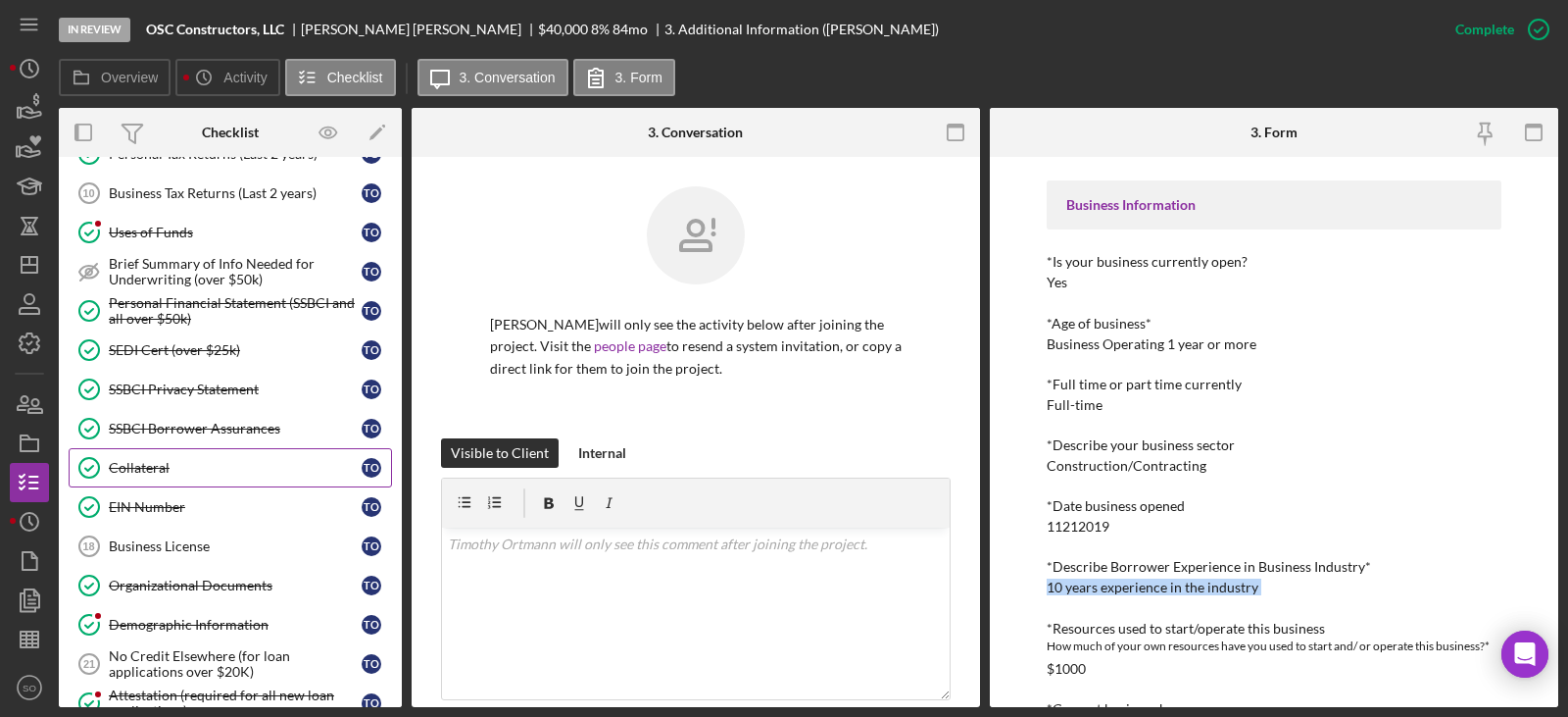
scroll to position [956, 0]
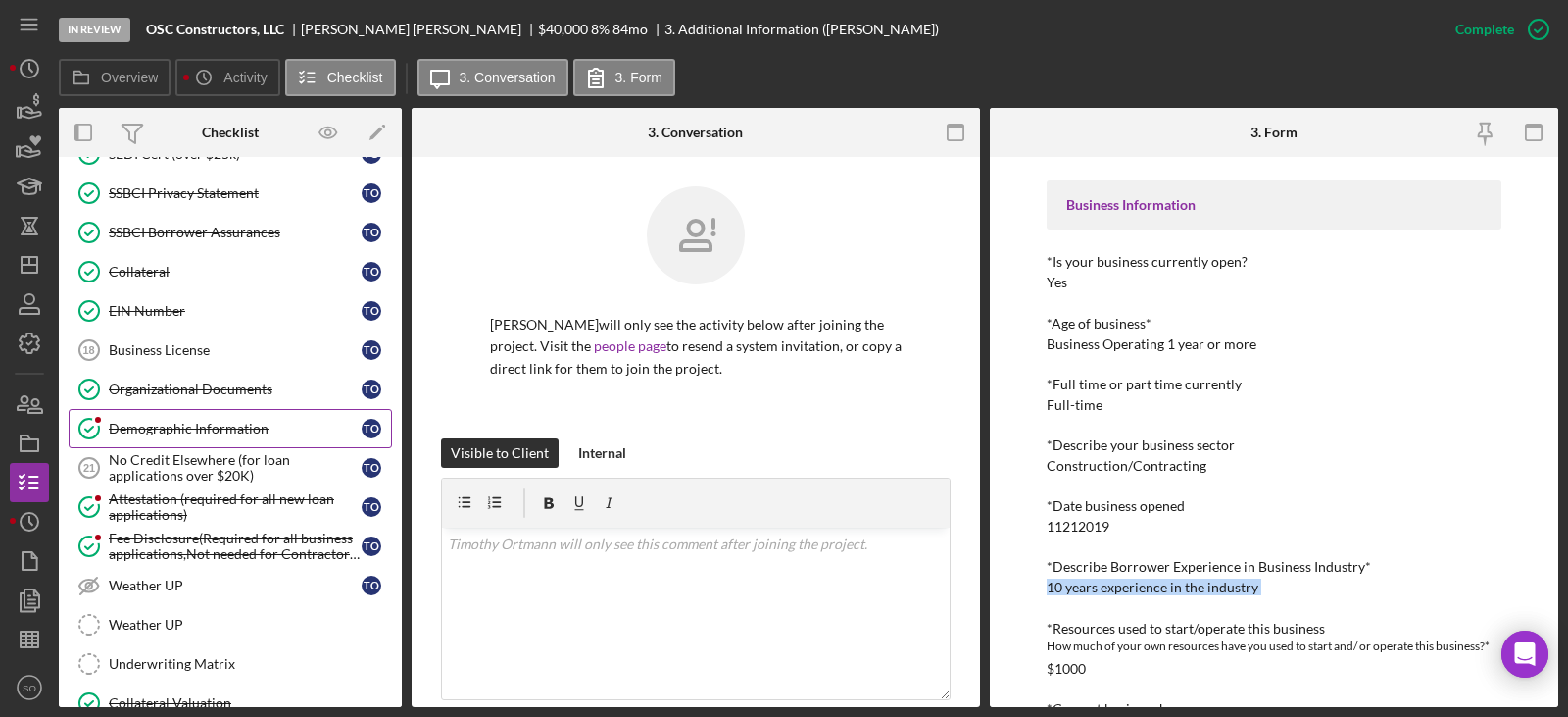
click at [205, 435] on div "Demographic Information" at bounding box center [235, 428] width 253 height 16
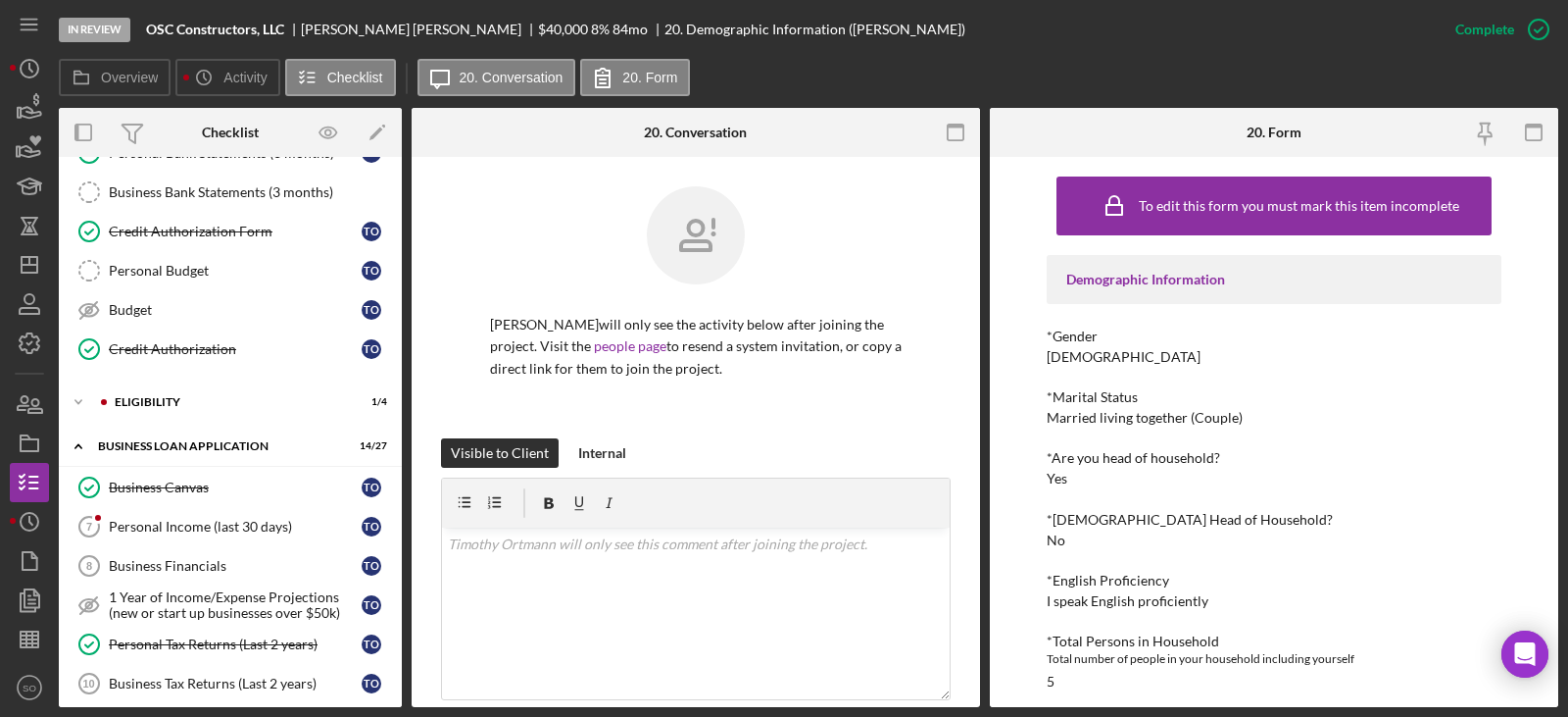
scroll to position [74, 0]
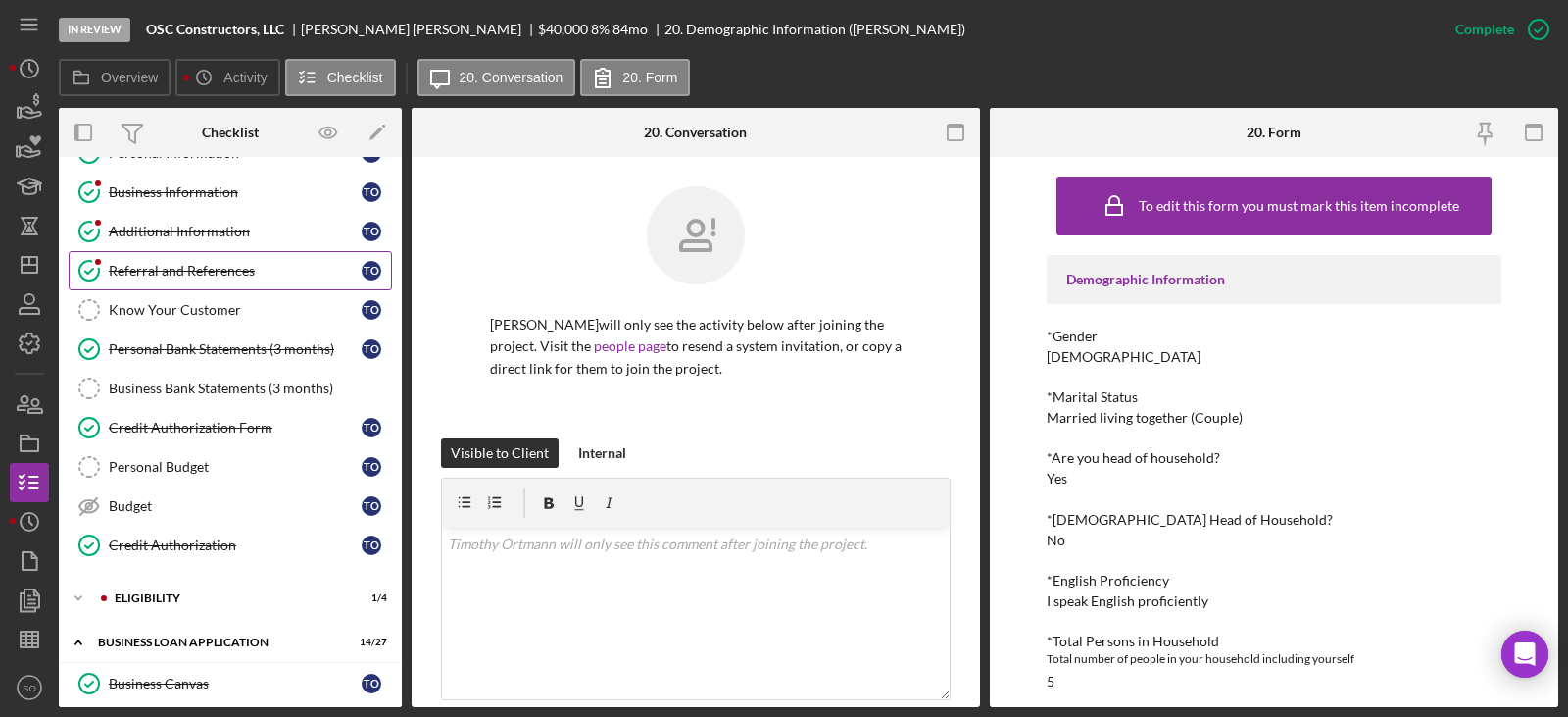
click at [206, 273] on div "Referral and References" at bounding box center [235, 271] width 253 height 16
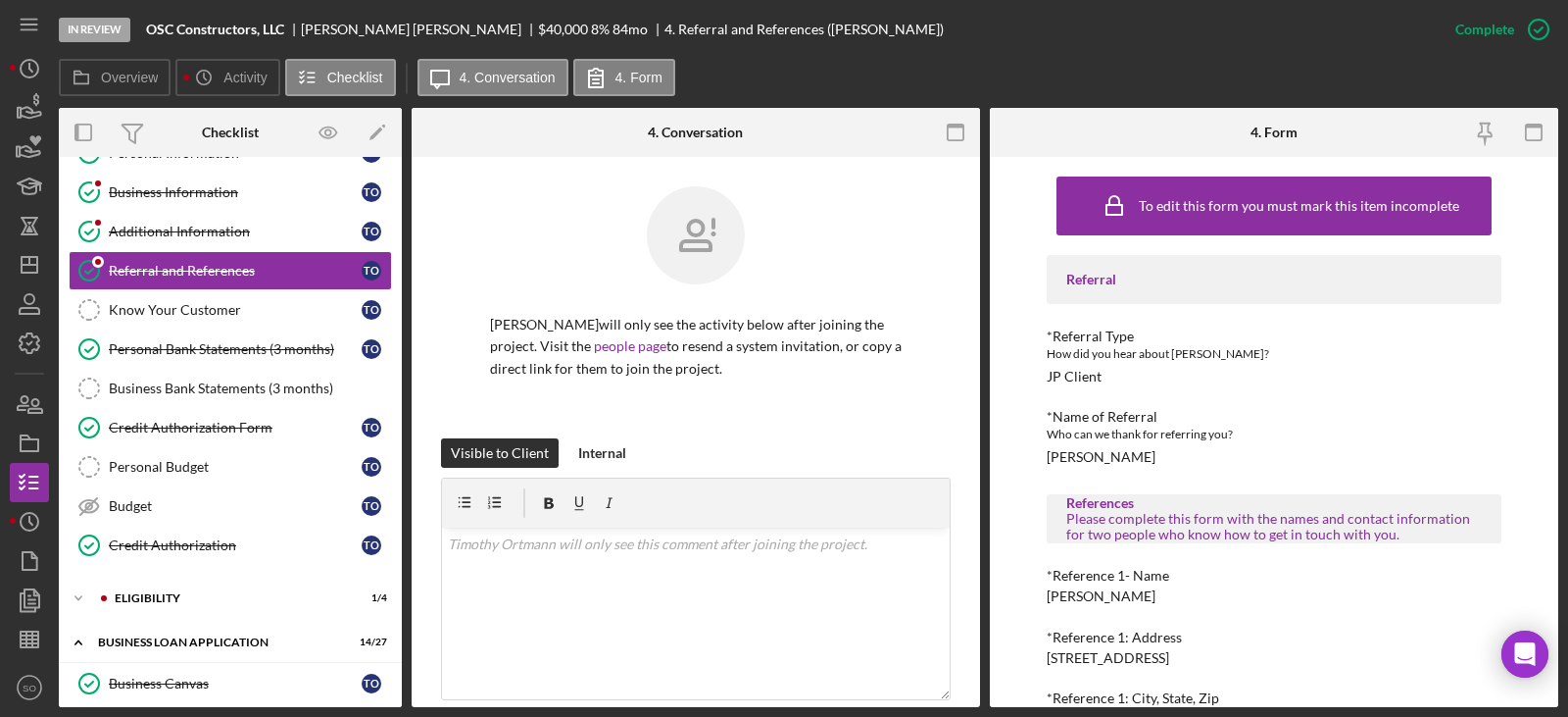
scroll to position [196, 0]
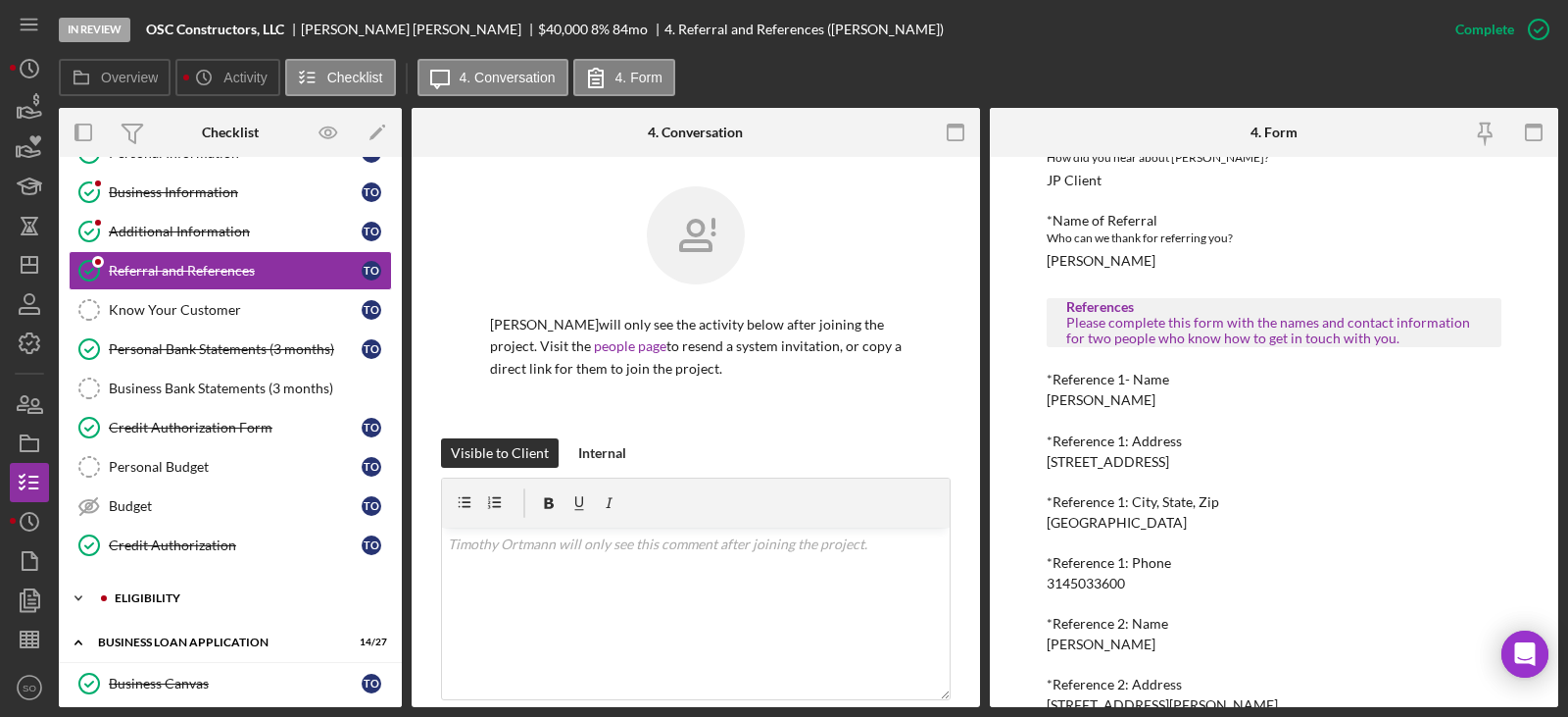
drag, startPoint x: 189, startPoint y: 595, endPoint x: 175, endPoint y: 610, distance: 20.5
click at [187, 600] on div "ELIGIBILITY" at bounding box center [246, 598] width 263 height 12
click at [173, 626] on link "Credit Report Credit Report T O" at bounding box center [230, 639] width 324 height 39
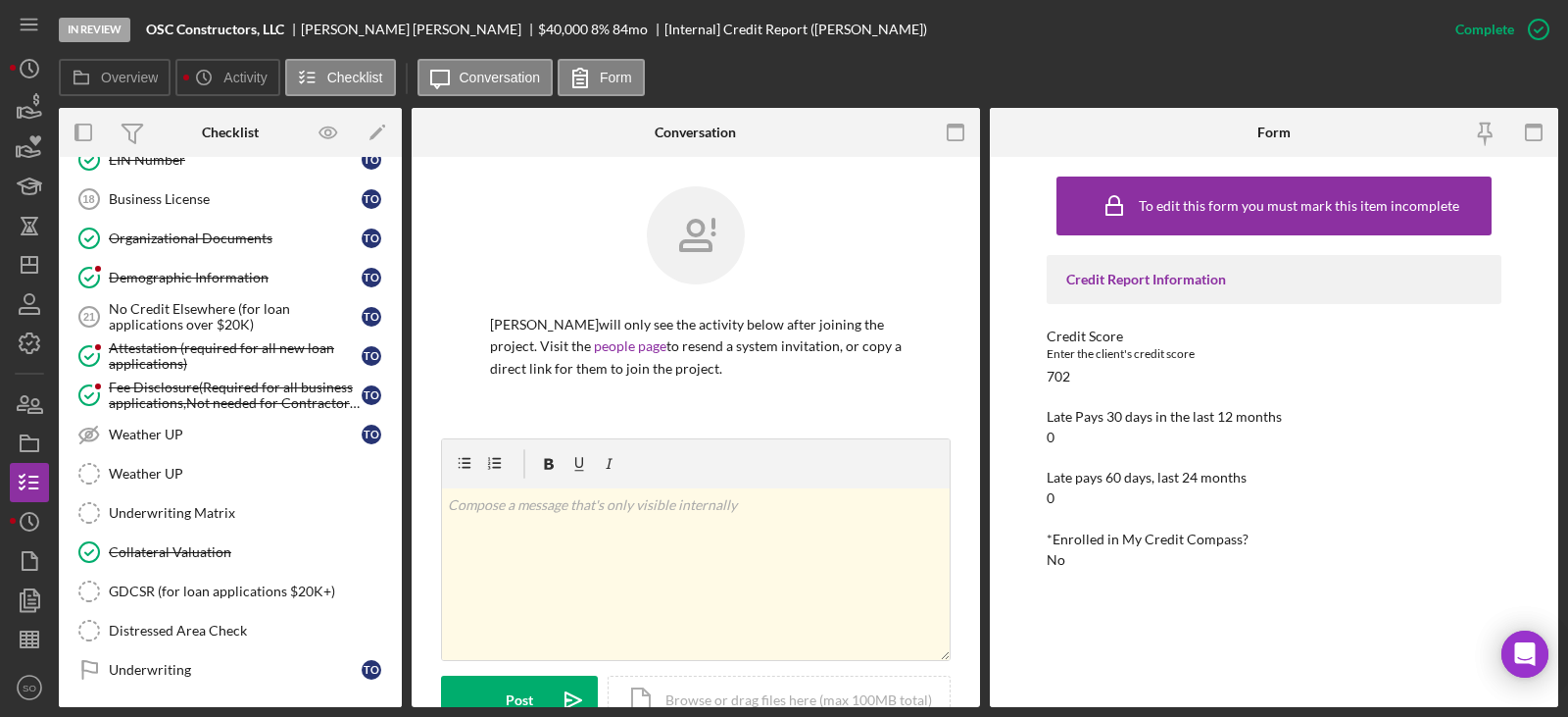
scroll to position [1373, 0]
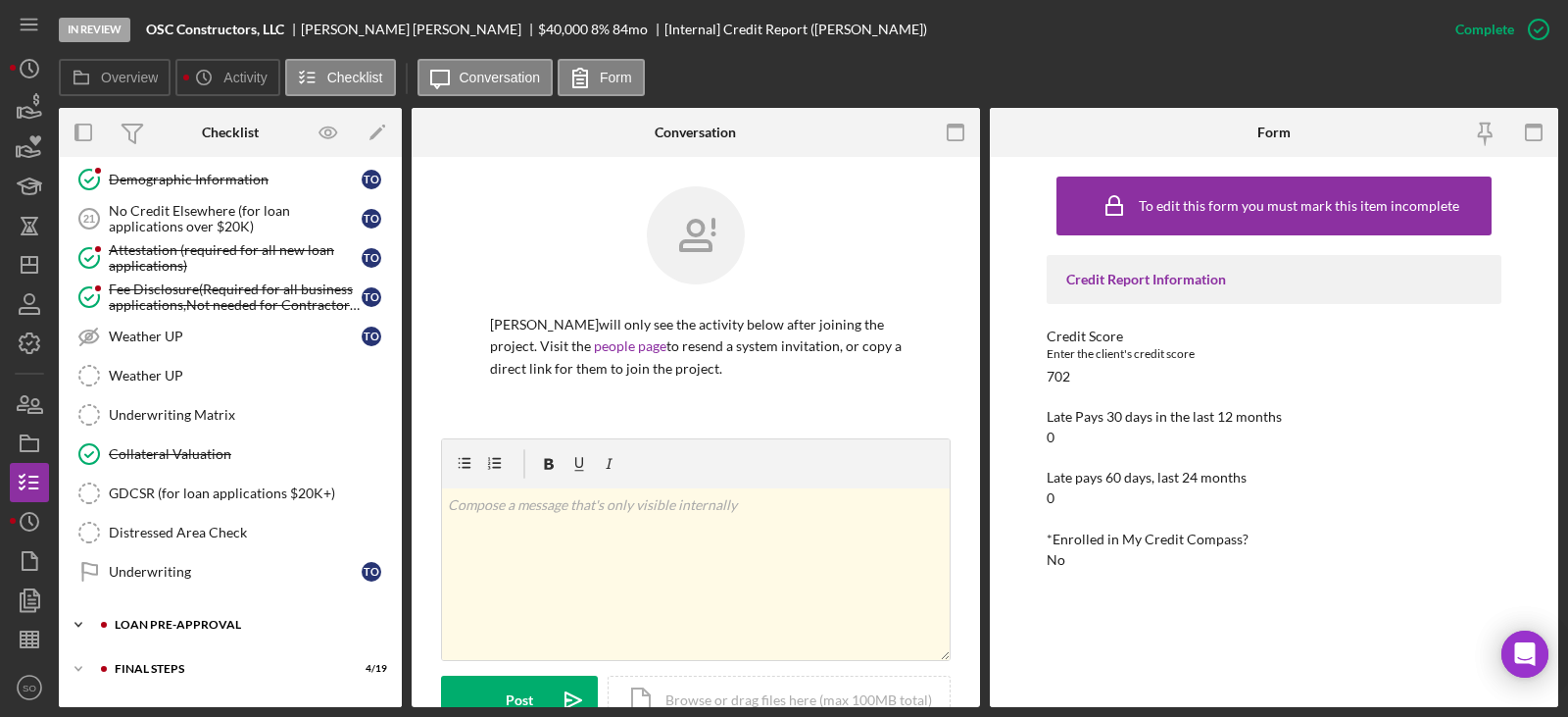
click at [245, 626] on div "LOAN PRE-APPROVAL" at bounding box center [246, 624] width 263 height 12
click at [195, 632] on div "Icon/Expander LOAN PRE-APPROVAL 0 / 2" at bounding box center [230, 624] width 344 height 40
click at [200, 632] on div "Icon/Expander LOAN PRE-APPROVAL 0 / 2" at bounding box center [230, 624] width 344 height 39
click at [179, 658] on div "Loan Approval" at bounding box center [250, 666] width 282 height 16
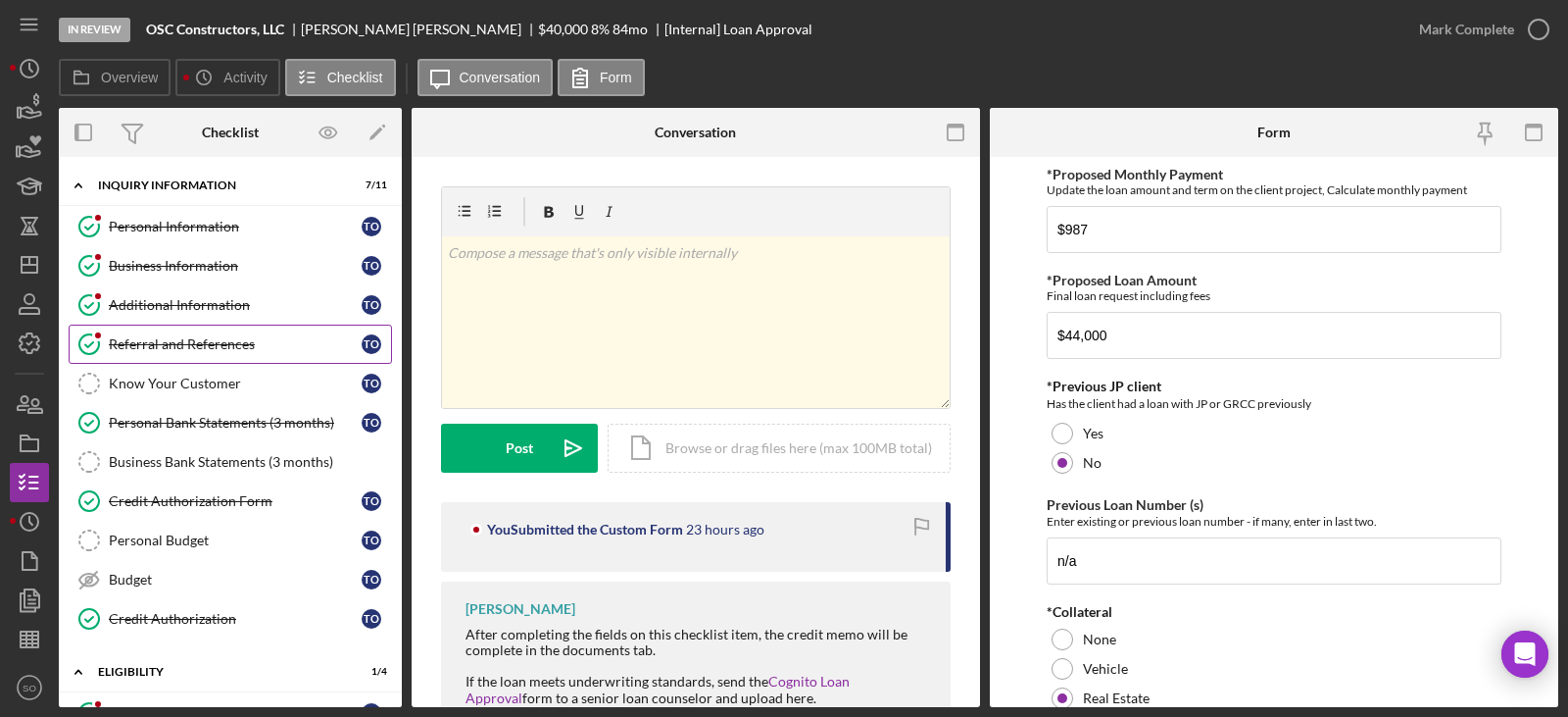
click at [208, 347] on div "Referral and References" at bounding box center [235, 345] width 253 height 16
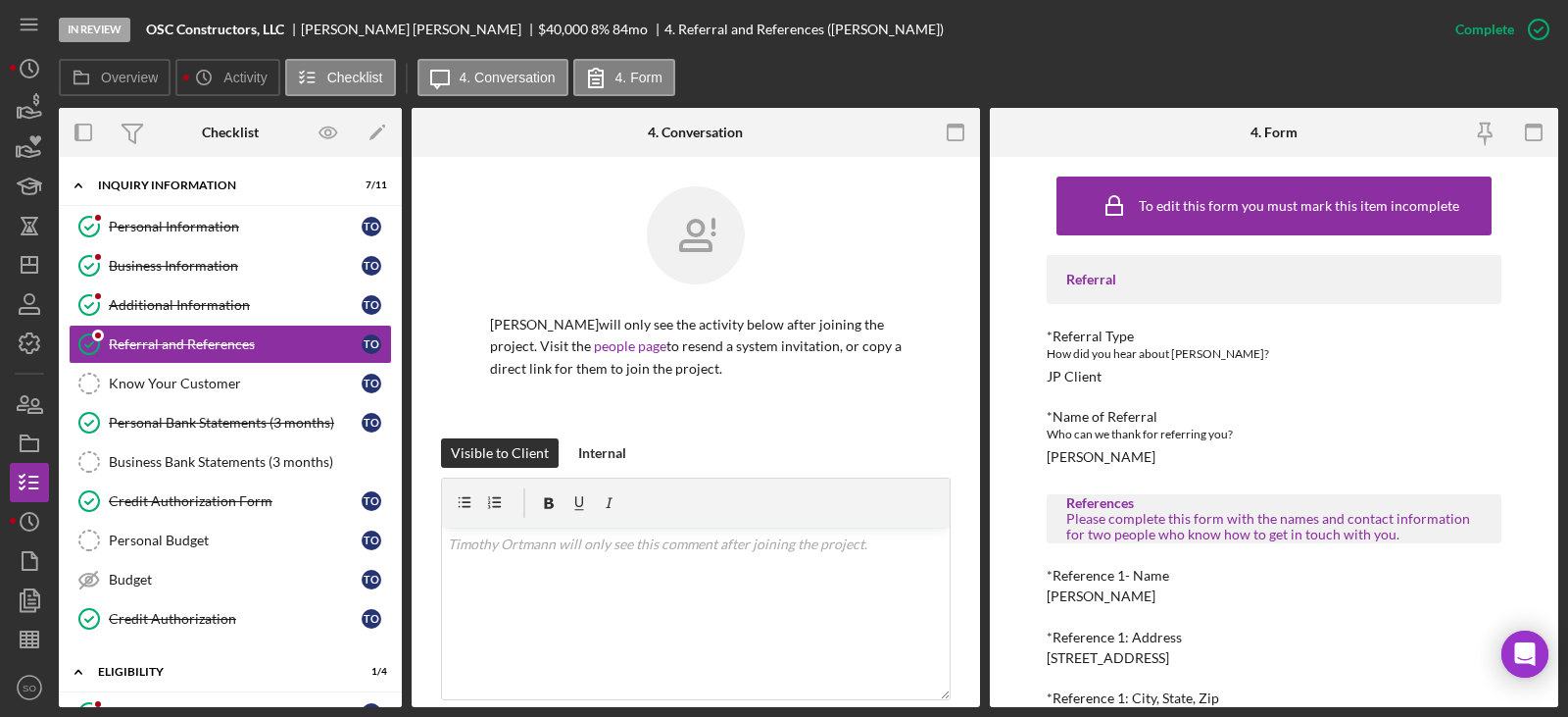
scroll to position [196, 0]
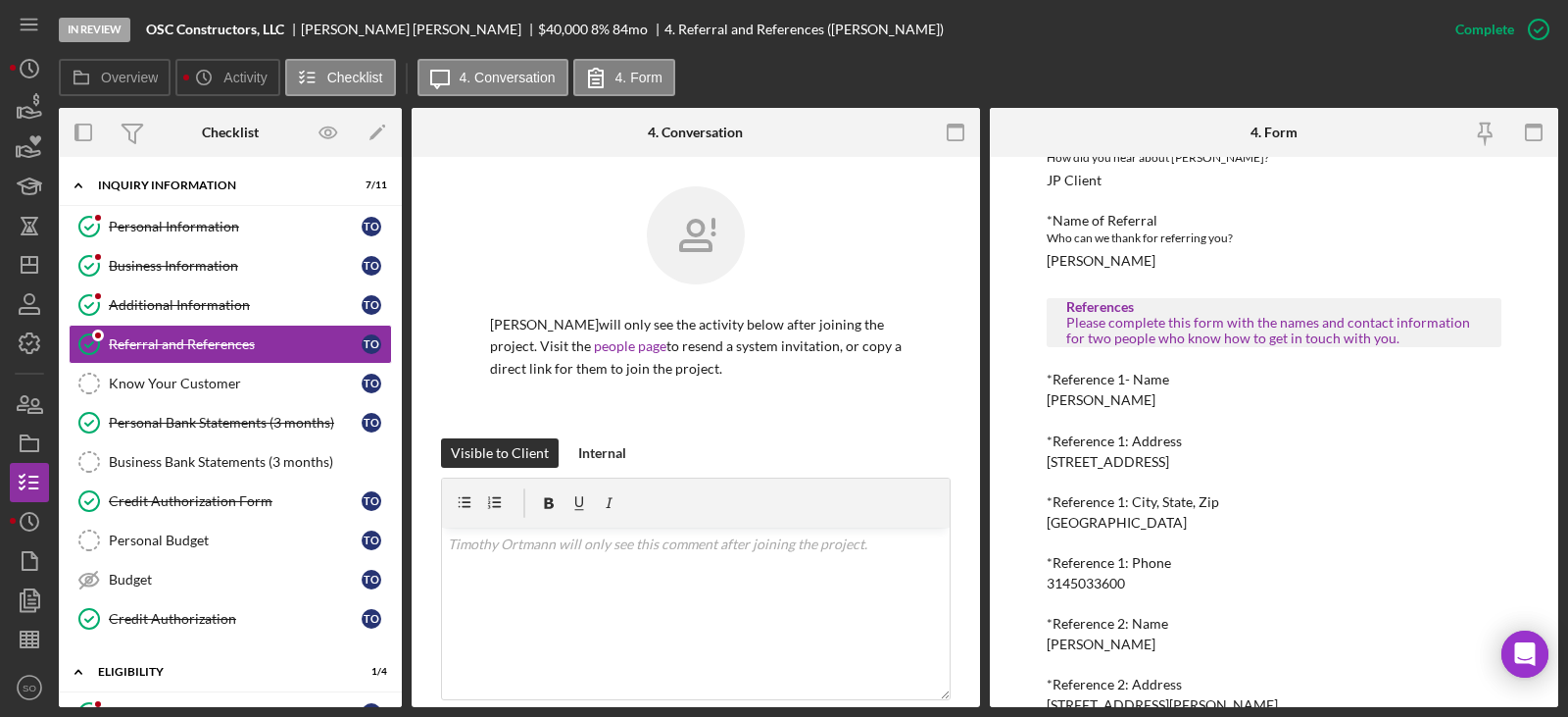
click at [1098, 394] on div "[PERSON_NAME]" at bounding box center [1100, 400] width 109 height 16
click at [1095, 588] on div "3145033600" at bounding box center [1086, 584] width 79 height 16
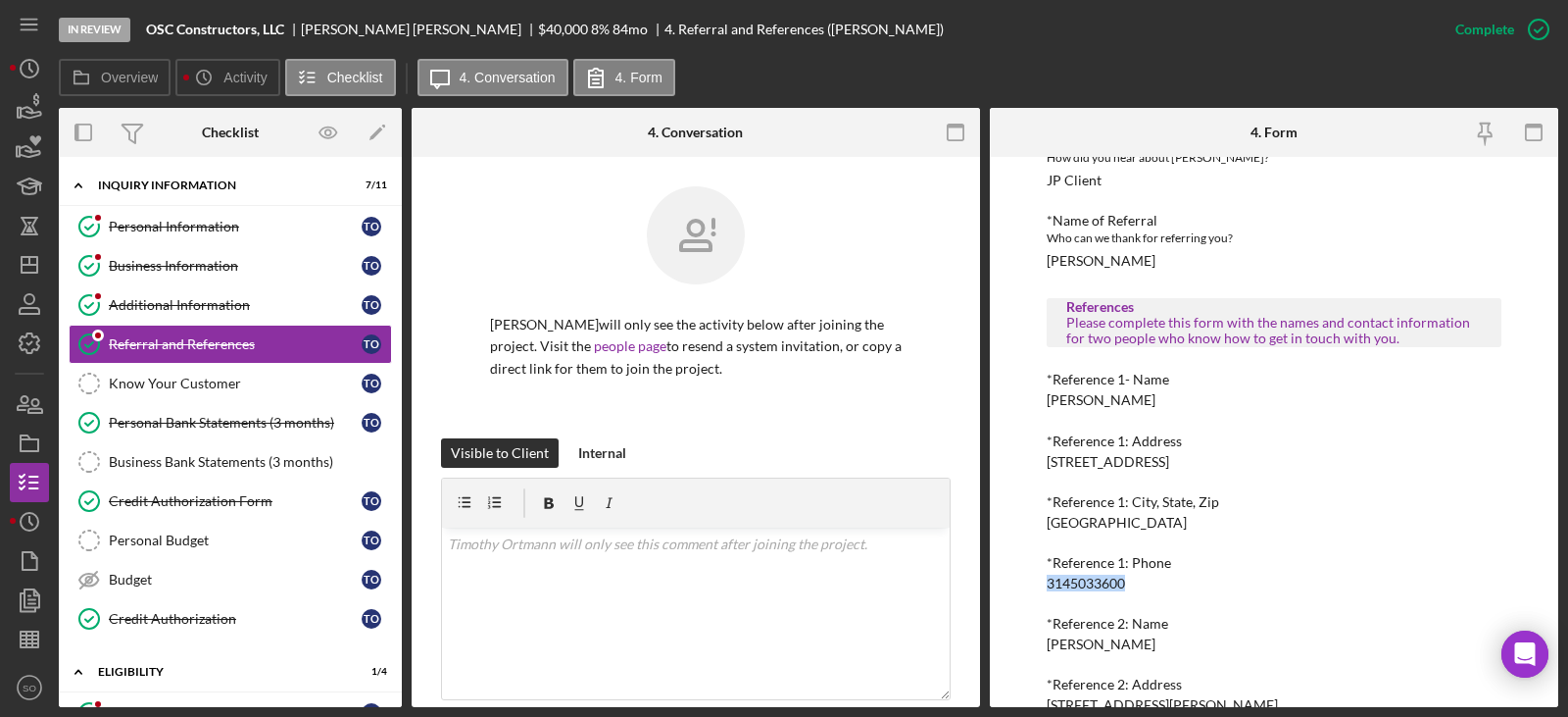
click at [1086, 650] on div "[PERSON_NAME]" at bounding box center [1100, 644] width 109 height 16
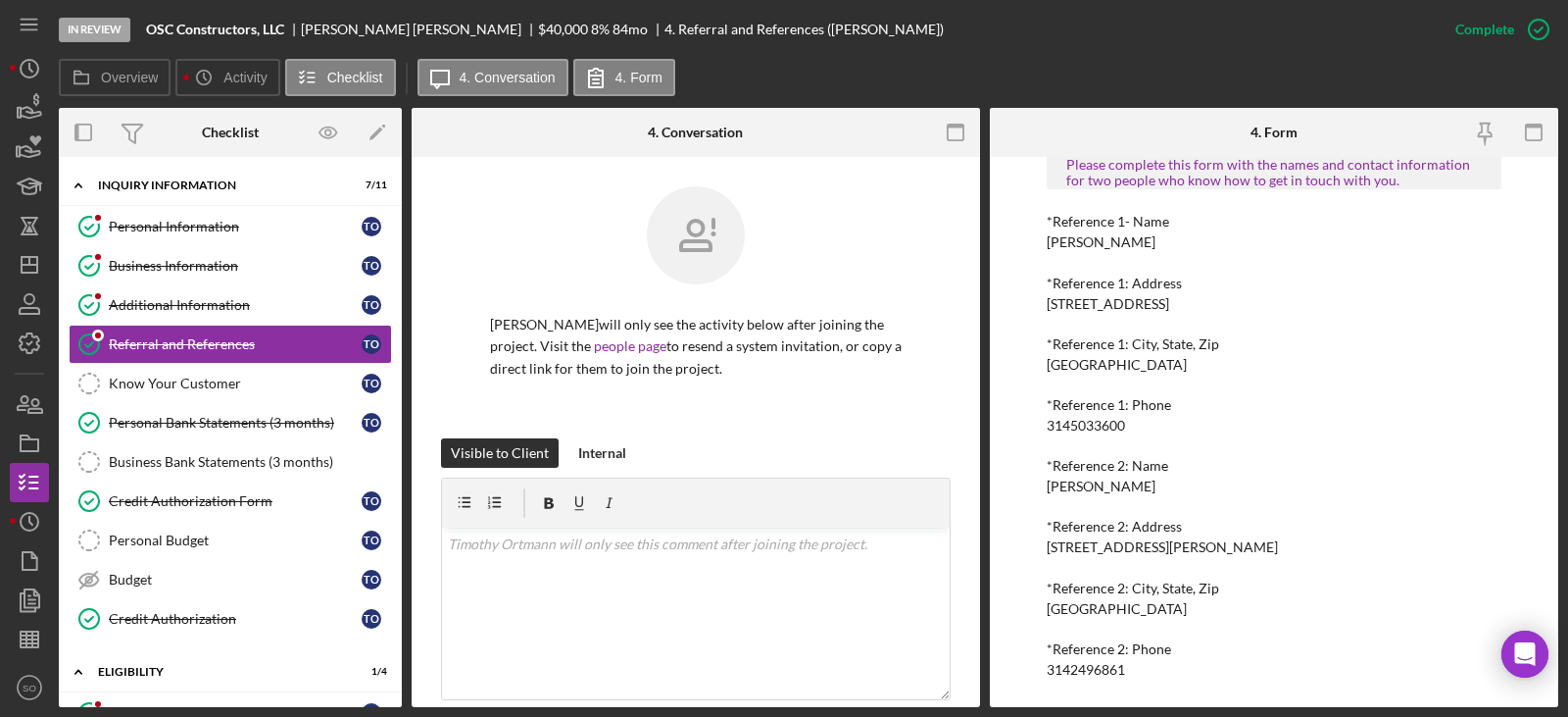
click at [1080, 673] on div "3142496861" at bounding box center [1086, 670] width 79 height 16
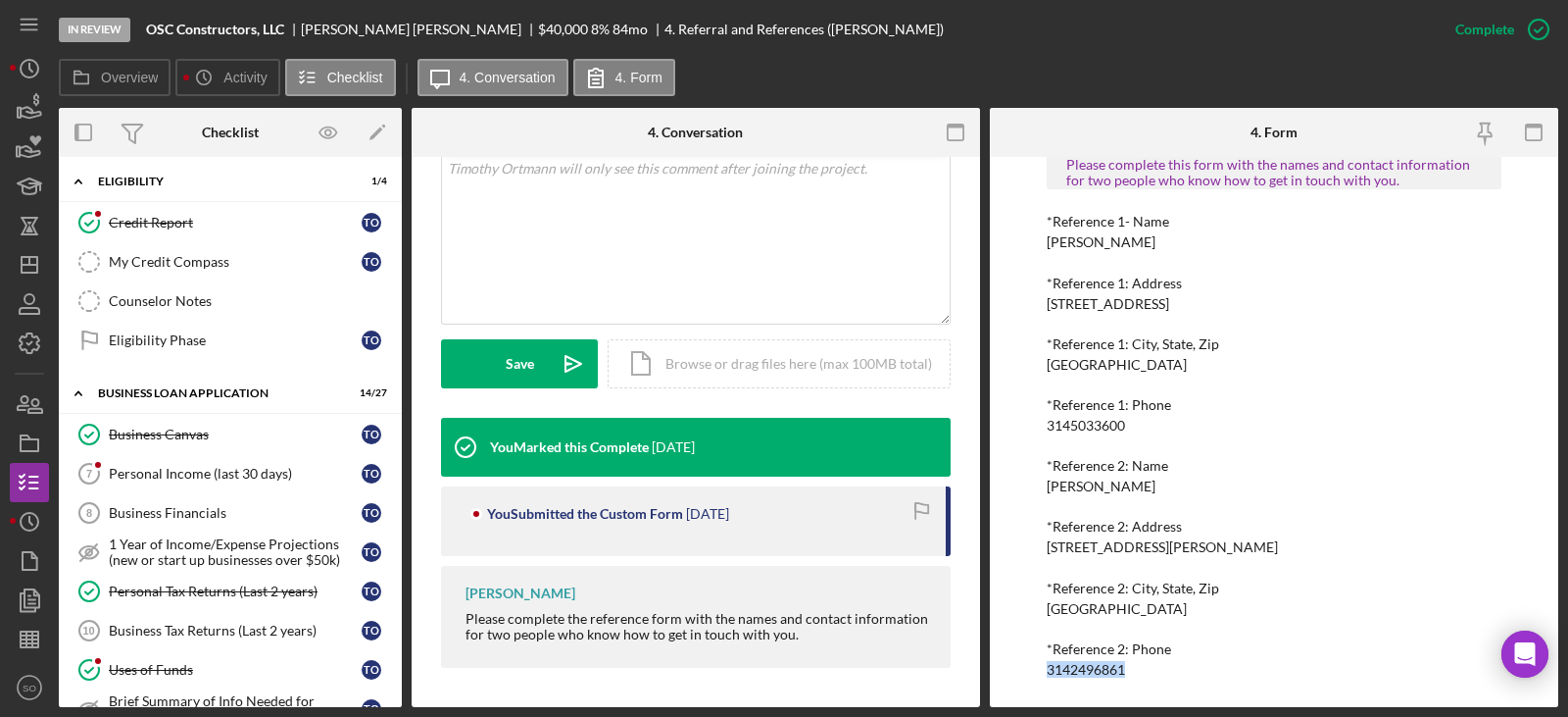
scroll to position [0, 0]
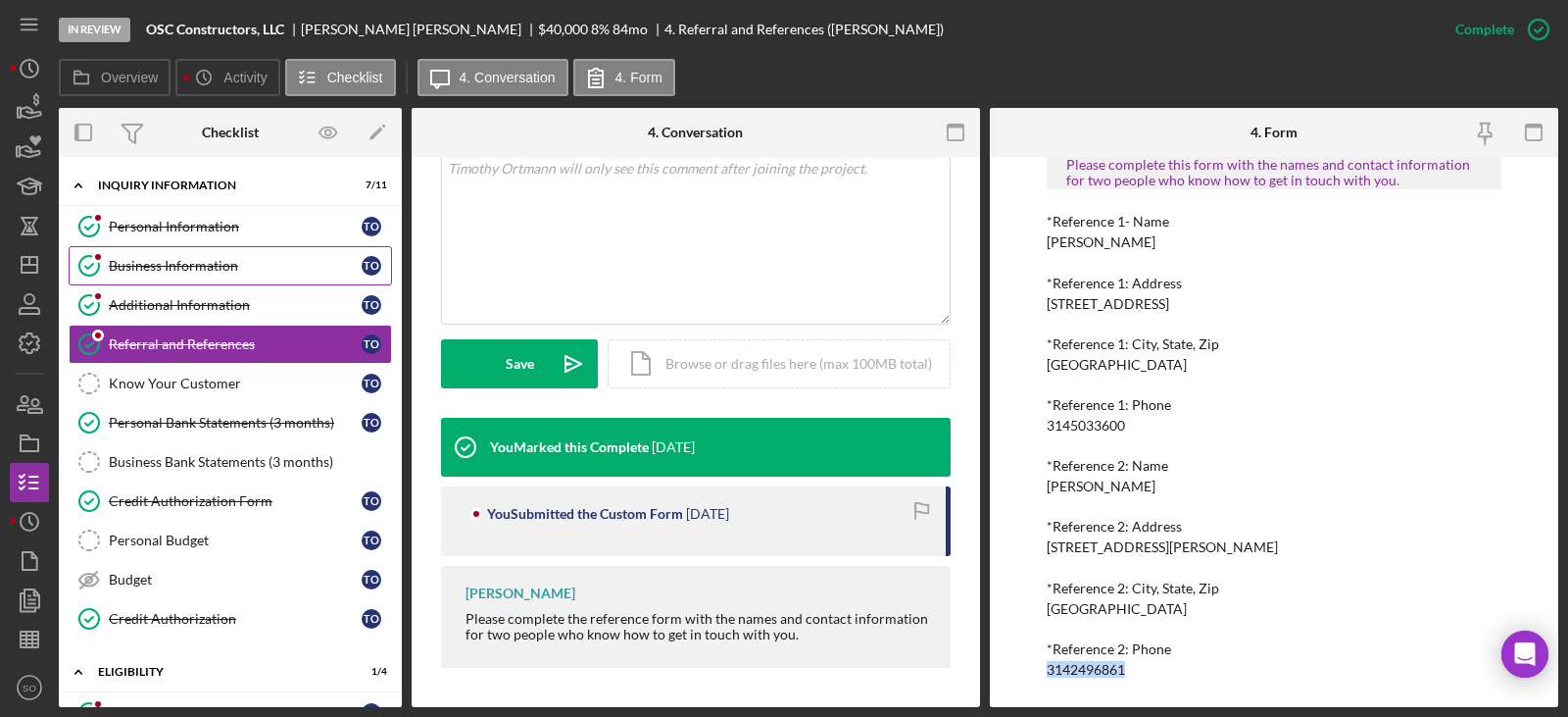
click at [242, 248] on link "Business Information Business Information T O" at bounding box center [230, 266] width 324 height 39
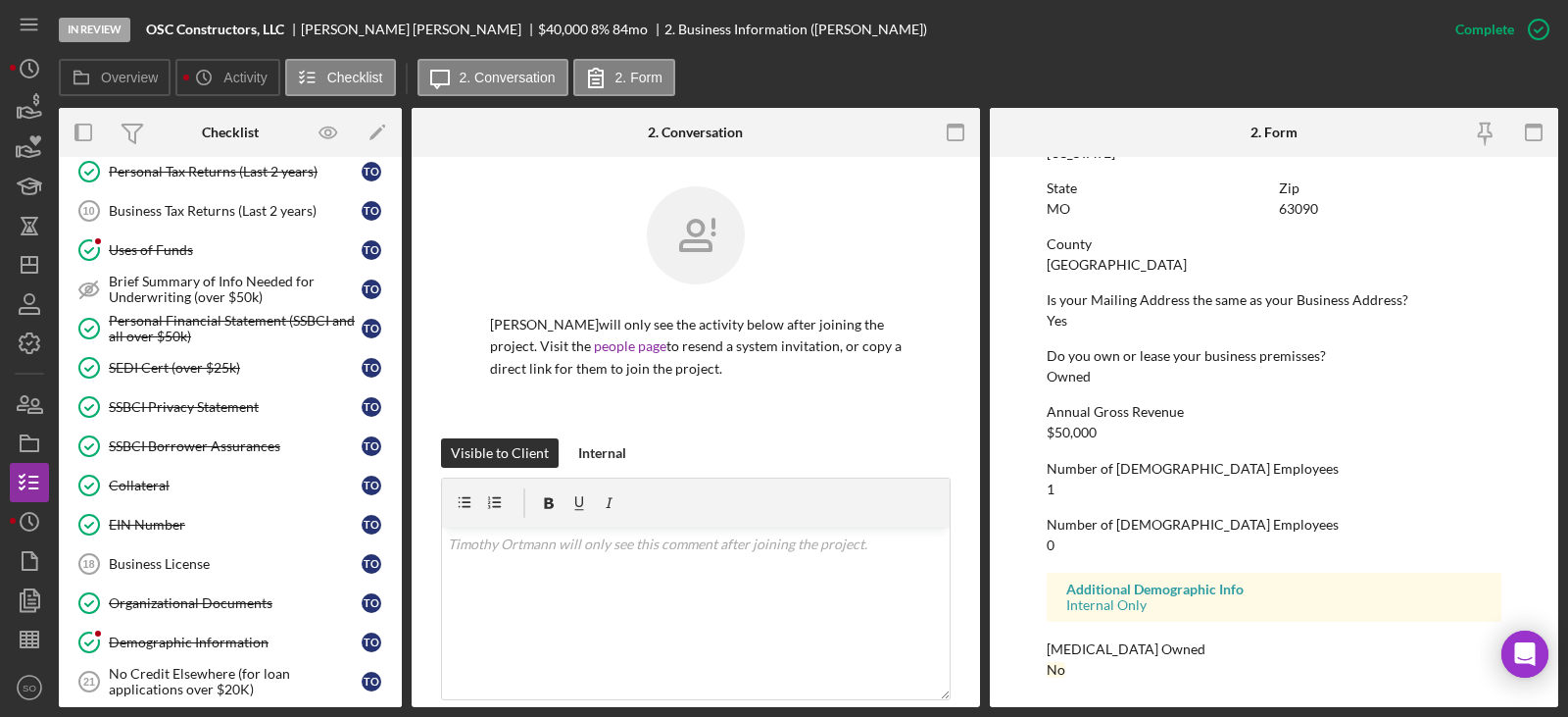
scroll to position [812, 0]
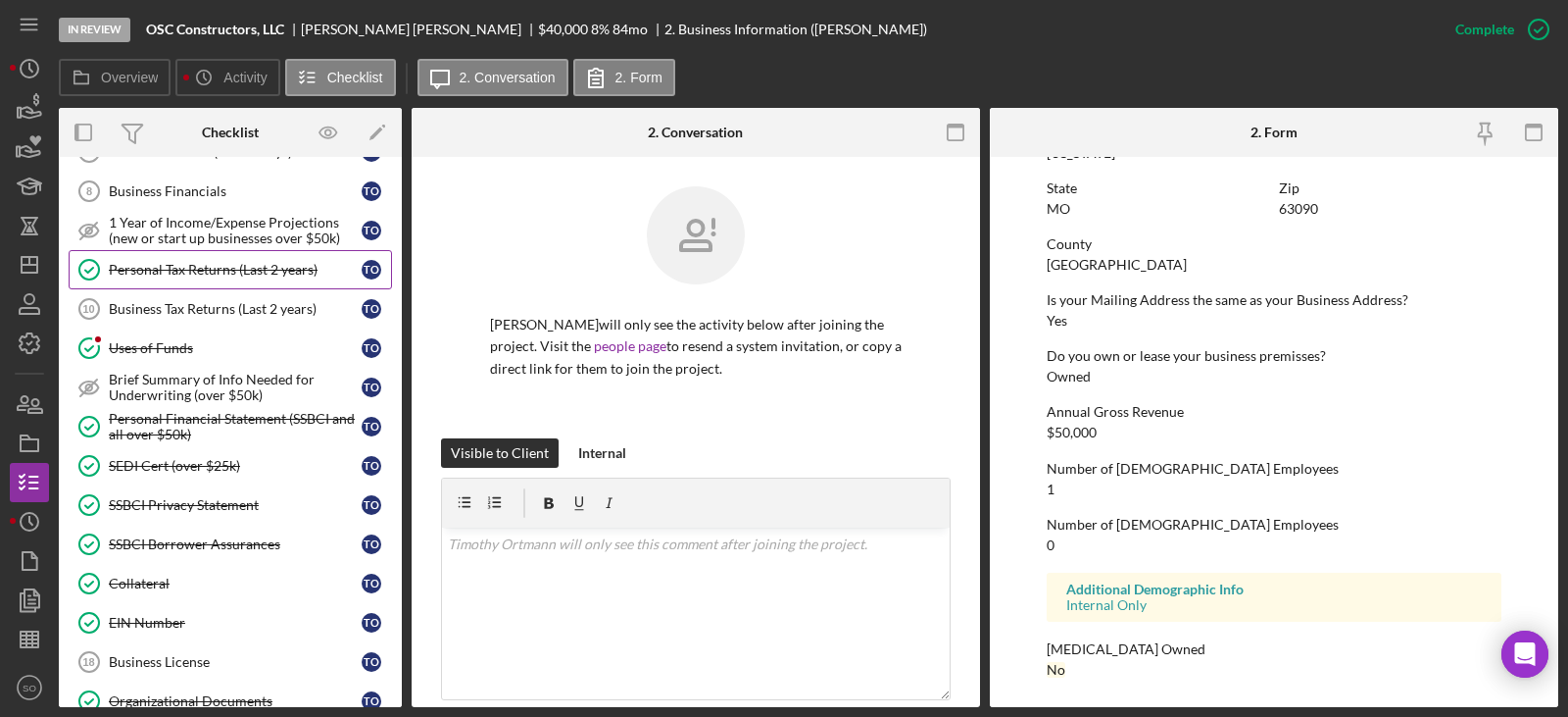
click at [228, 257] on link "Personal Tax Returns (Last 2 years) Personal Tax Returns (Last 2 years) T O" at bounding box center [230, 270] width 324 height 39
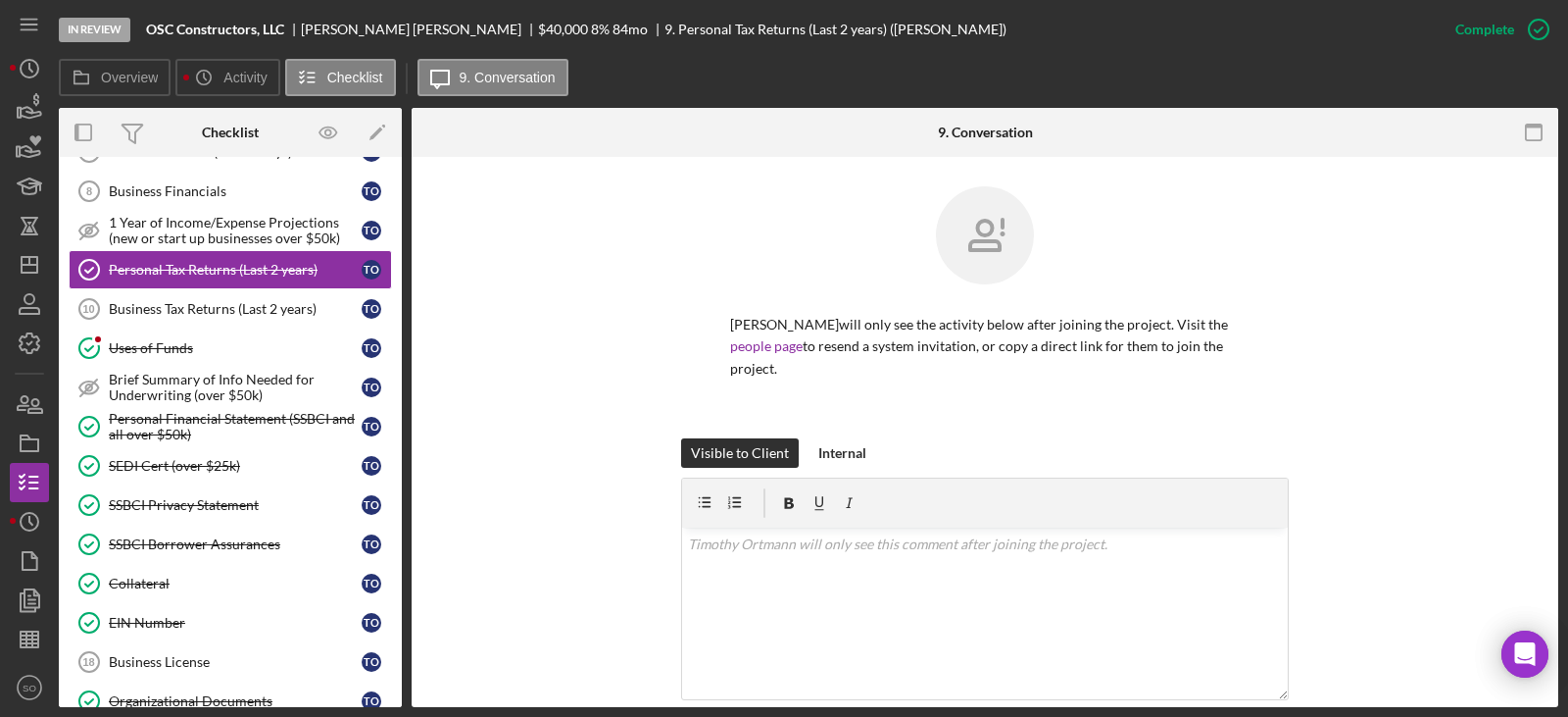
scroll to position [474, 0]
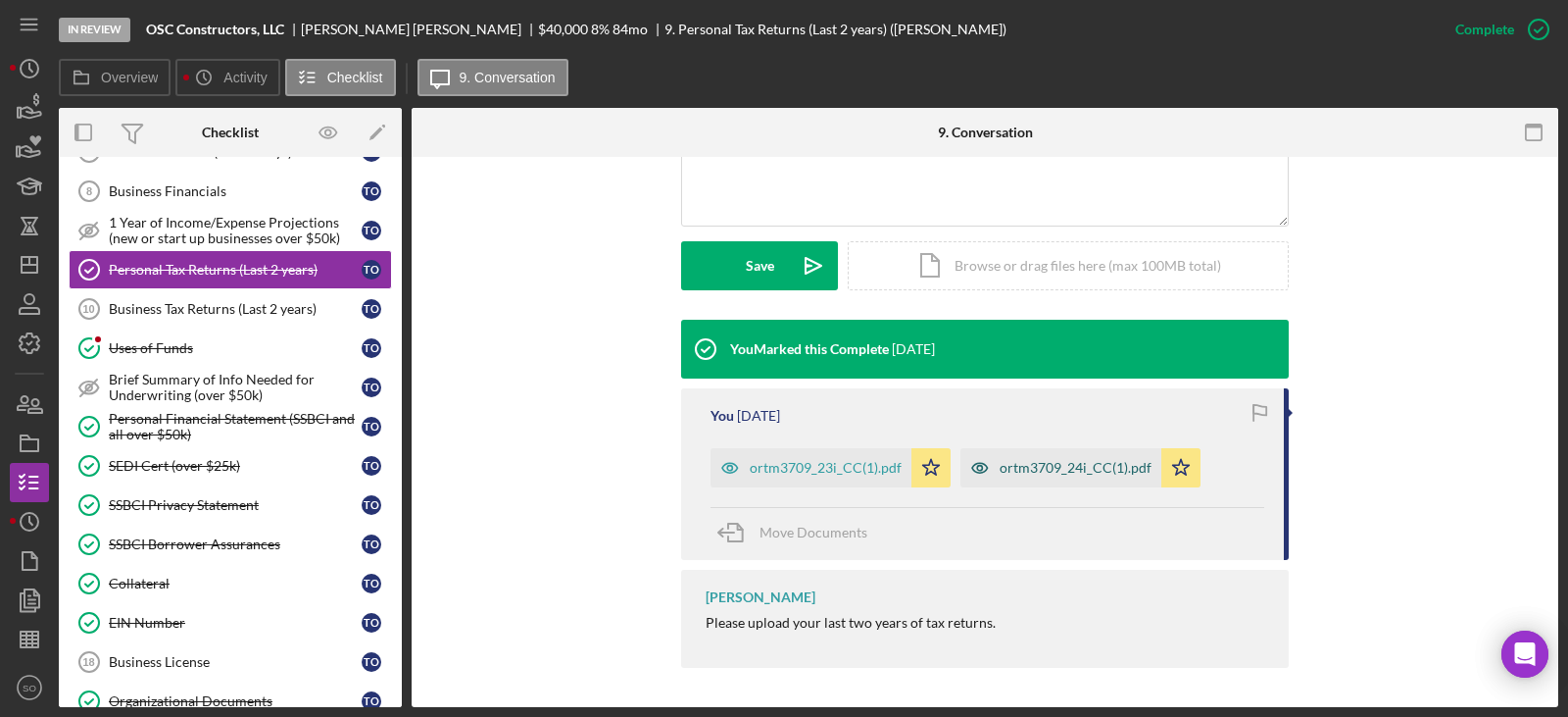
click at [1044, 469] on div "ortm3709_24i_CC(1).pdf" at bounding box center [1076, 468] width 152 height 16
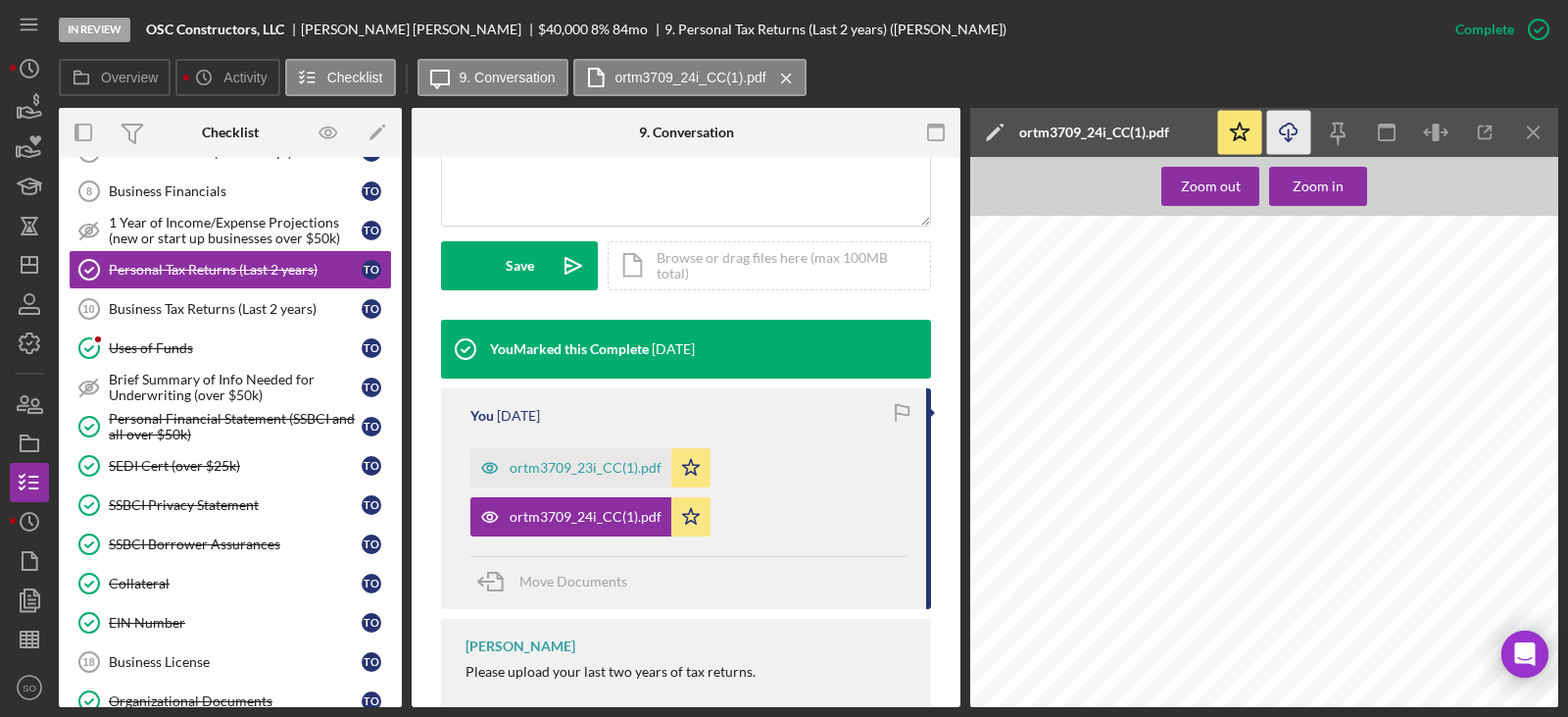
click at [1280, 119] on icon "Icon/Download" at bounding box center [1289, 133] width 44 height 44
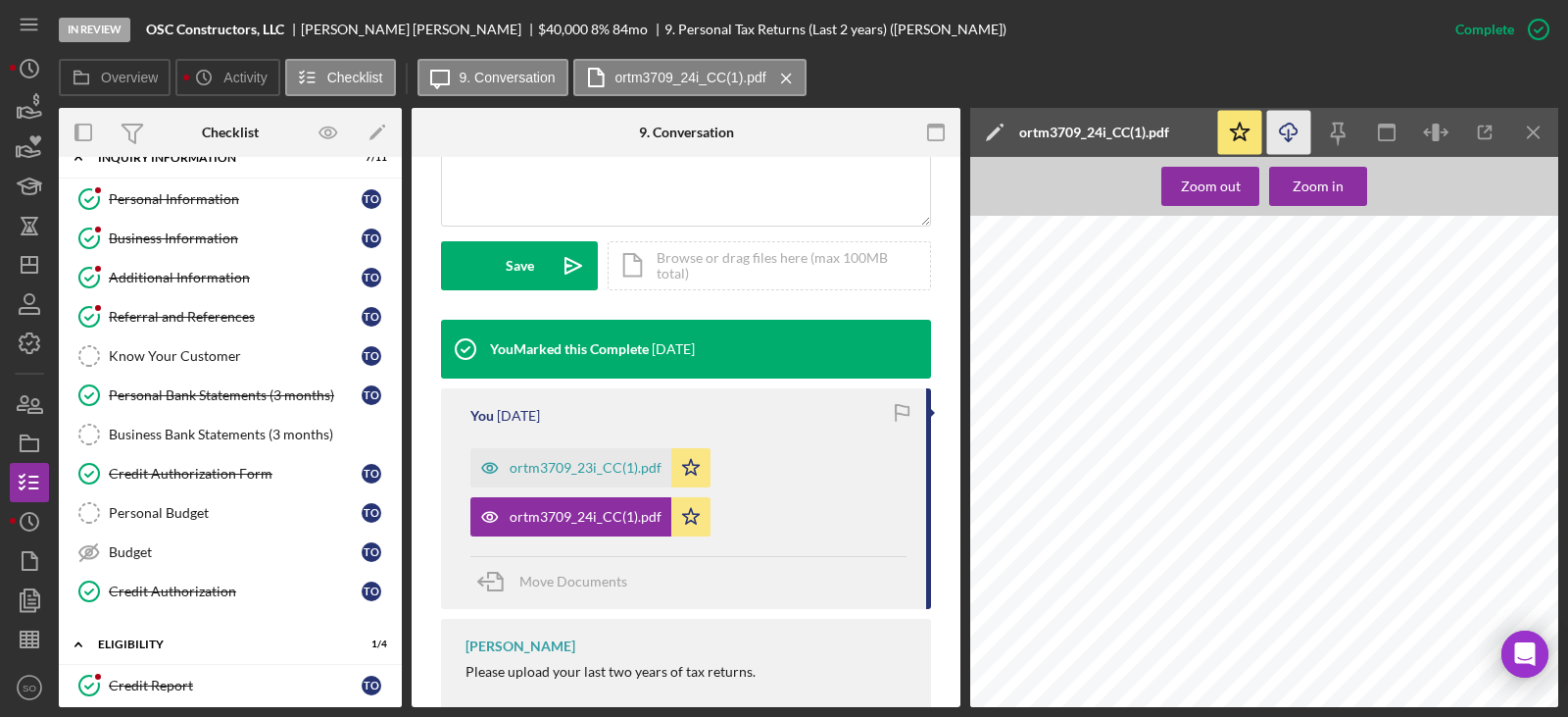
scroll to position [0, 0]
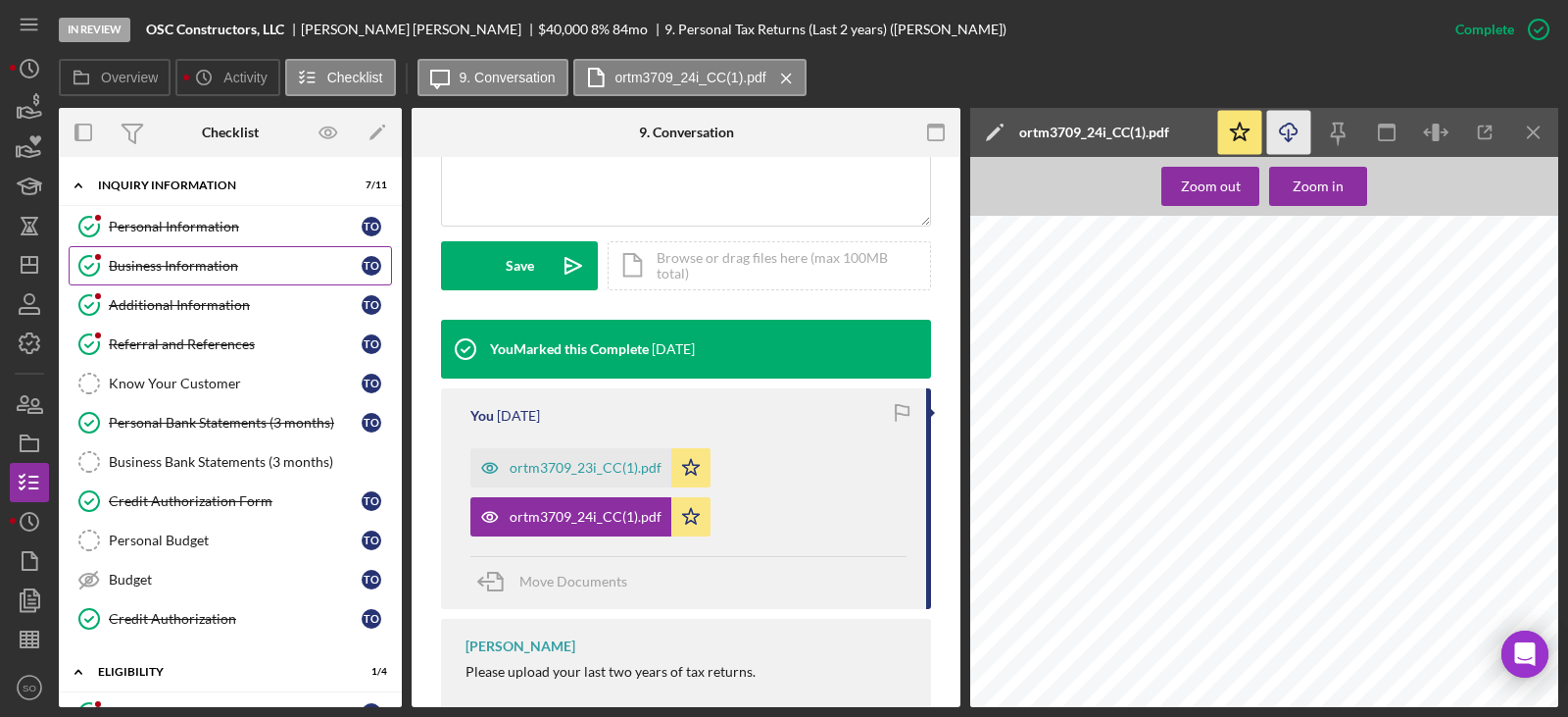
click at [194, 267] on div "Business Information" at bounding box center [235, 266] width 253 height 16
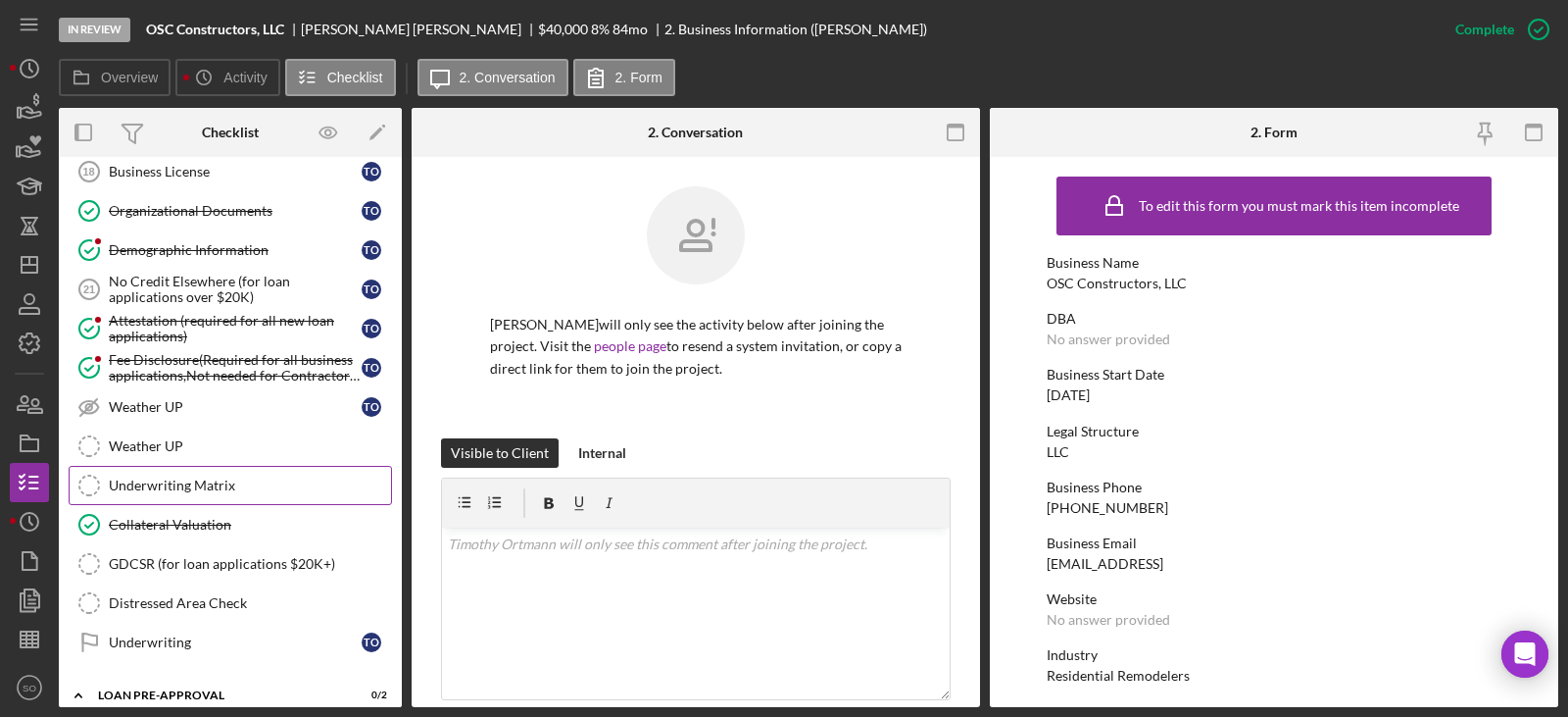
scroll to position [1499, 0]
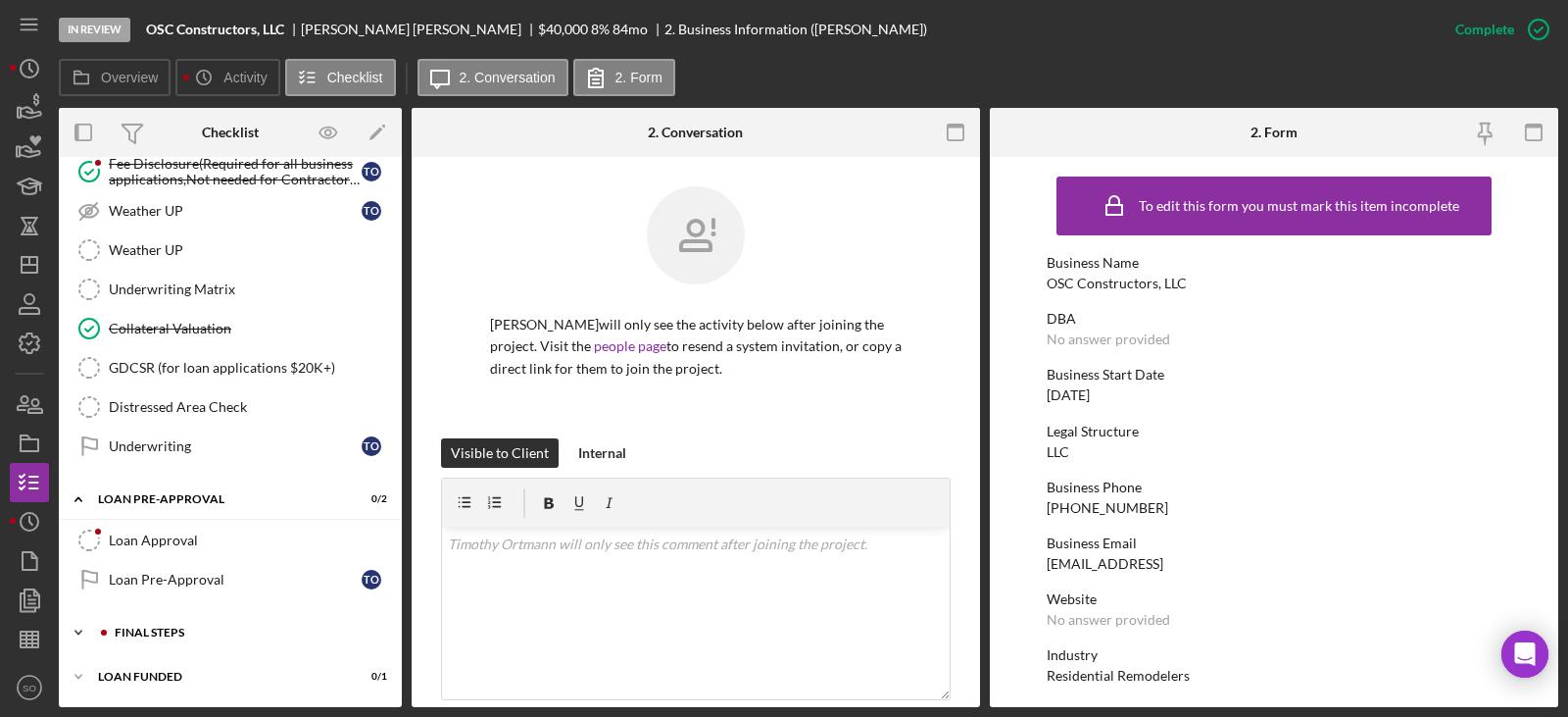
click at [189, 639] on div "Icon/Expander FINAL STEPS 4 / 19" at bounding box center [230, 632] width 344 height 39
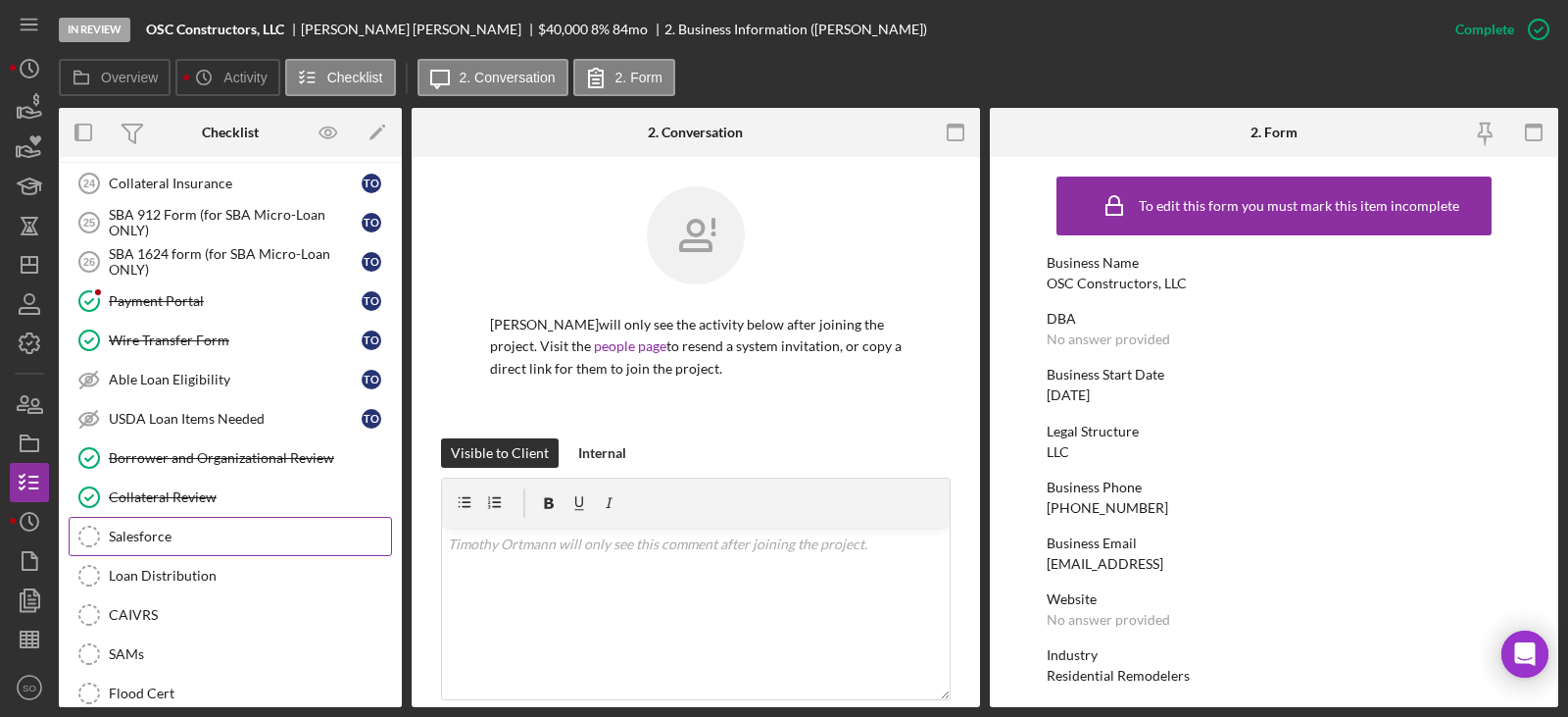
click at [143, 525] on link "Salesforce Salesforce" at bounding box center [230, 537] width 324 height 39
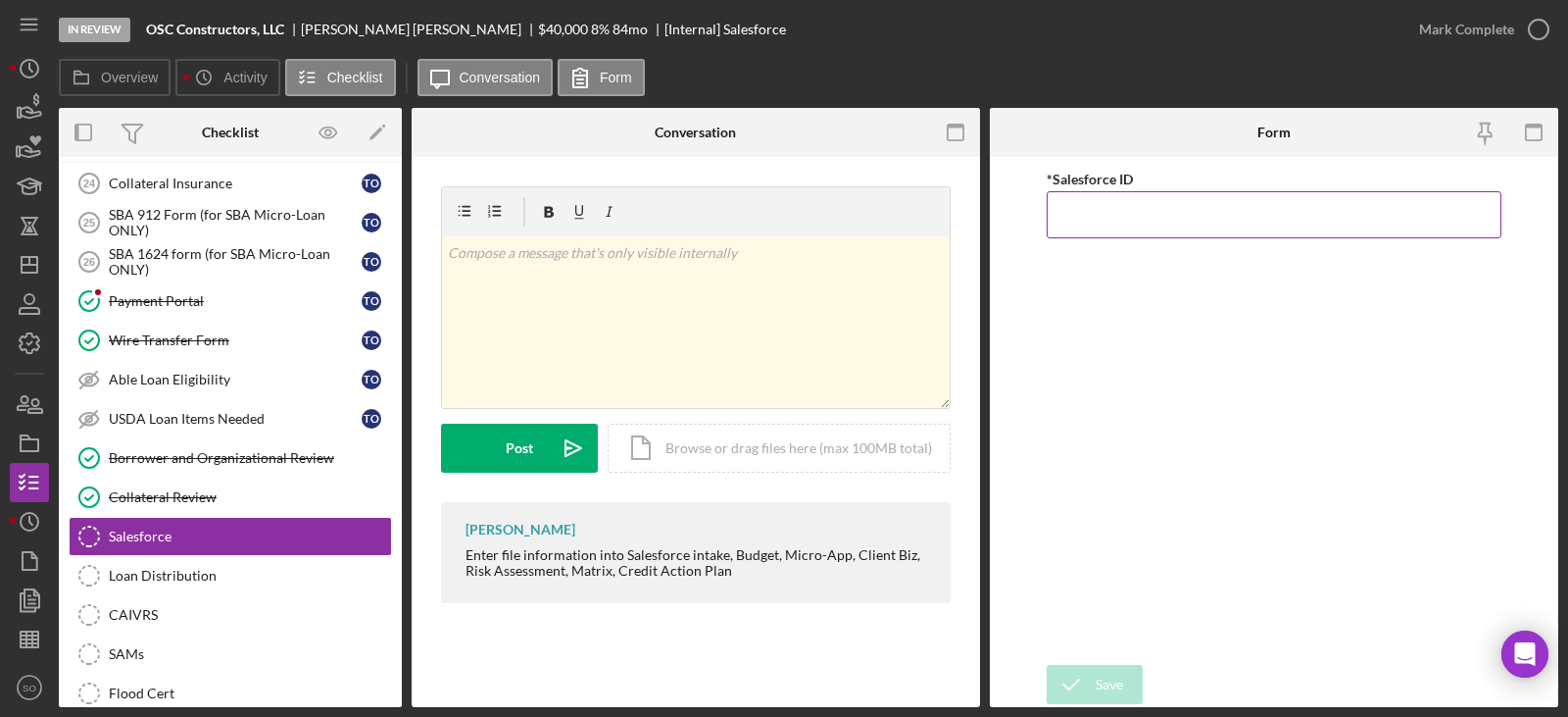
click at [1063, 214] on input "*Salesforce ID" at bounding box center [1274, 215] width 455 height 47
paste input "a0wPC000002PFXNYA4"
type input "a0wPC000002PFXNYA4"
click at [1090, 678] on icon "submit" at bounding box center [1071, 684] width 49 height 49
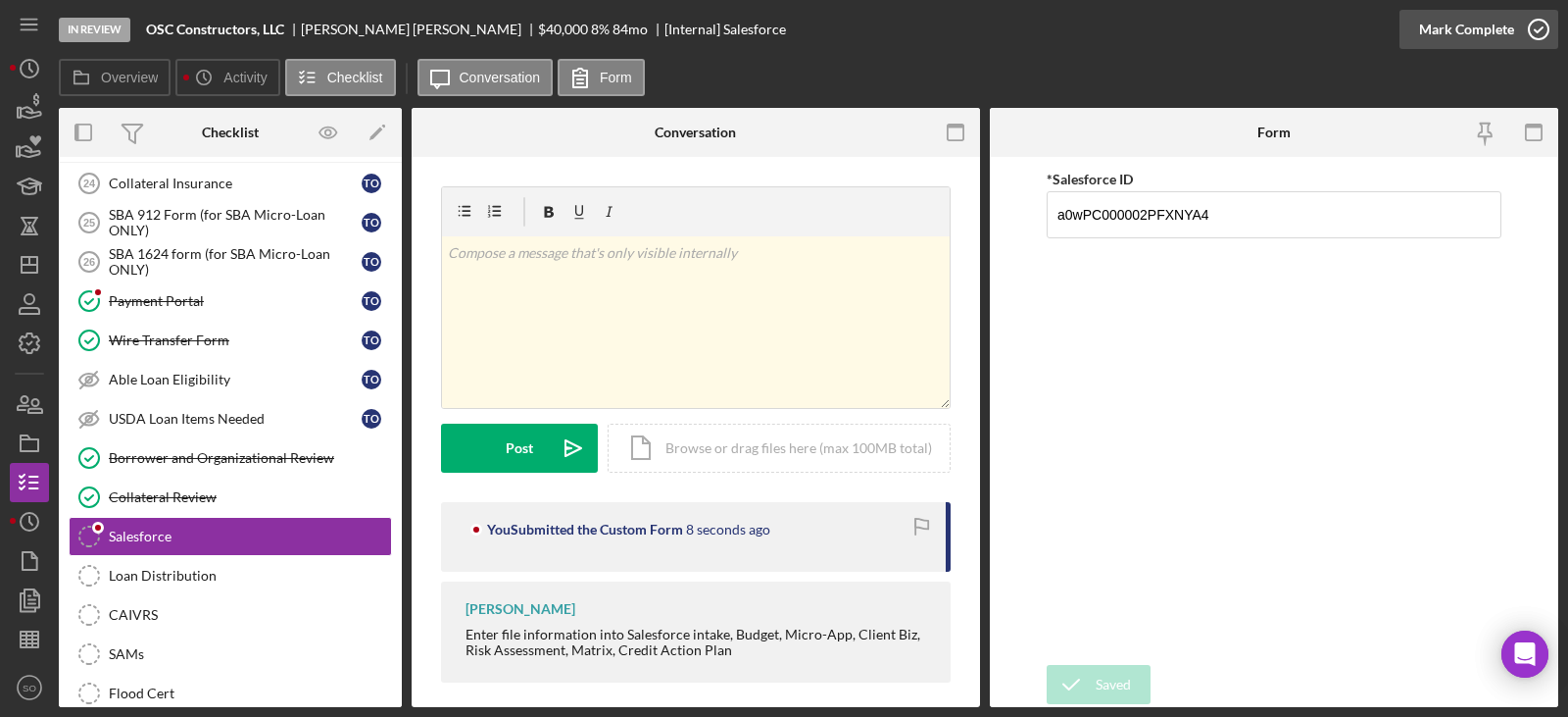
click at [1439, 18] on div "Mark Complete" at bounding box center [1467, 30] width 95 height 39
